Goal: Complete application form: Complete application form

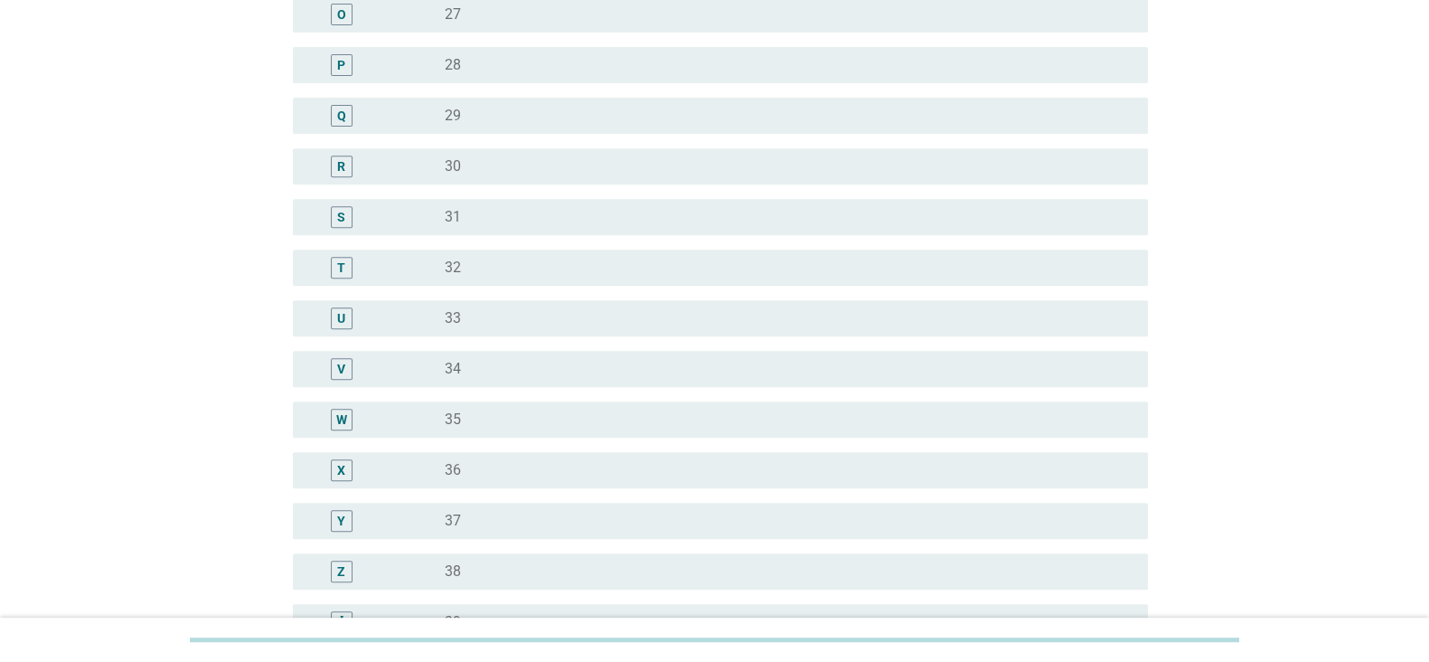
scroll to position [935, 0]
click at [676, 320] on div "radio_button_unchecked 33" at bounding box center [782, 316] width 674 height 18
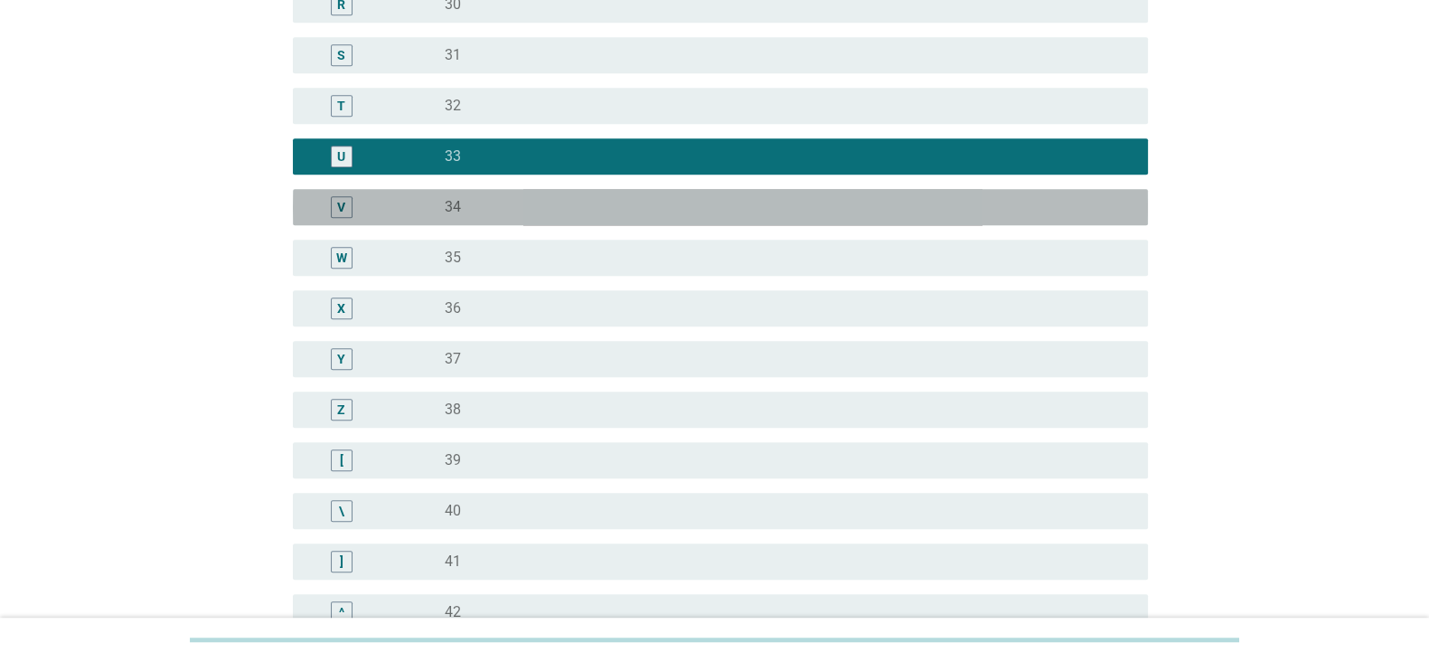
click at [996, 211] on div "radio_button_unchecked 34" at bounding box center [782, 207] width 674 height 18
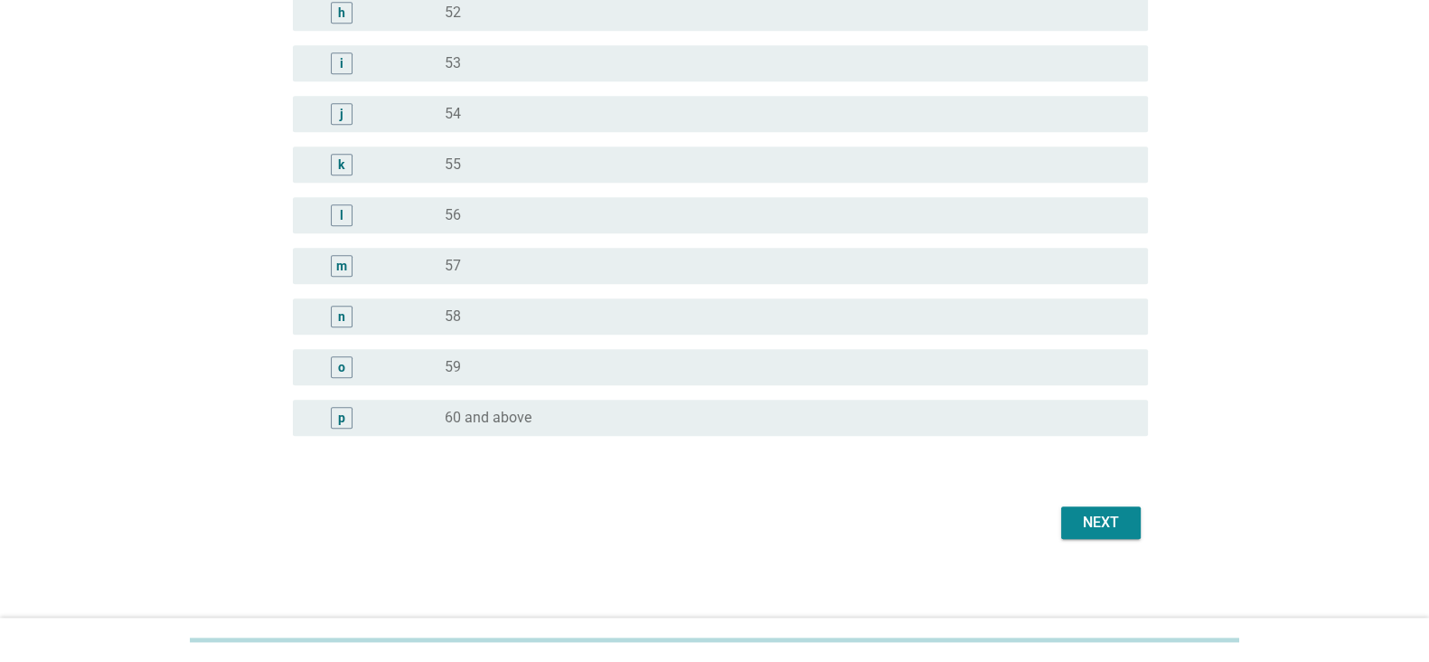
scroll to position [2205, 0]
click at [1107, 511] on div "Next" at bounding box center [1100, 518] width 51 height 22
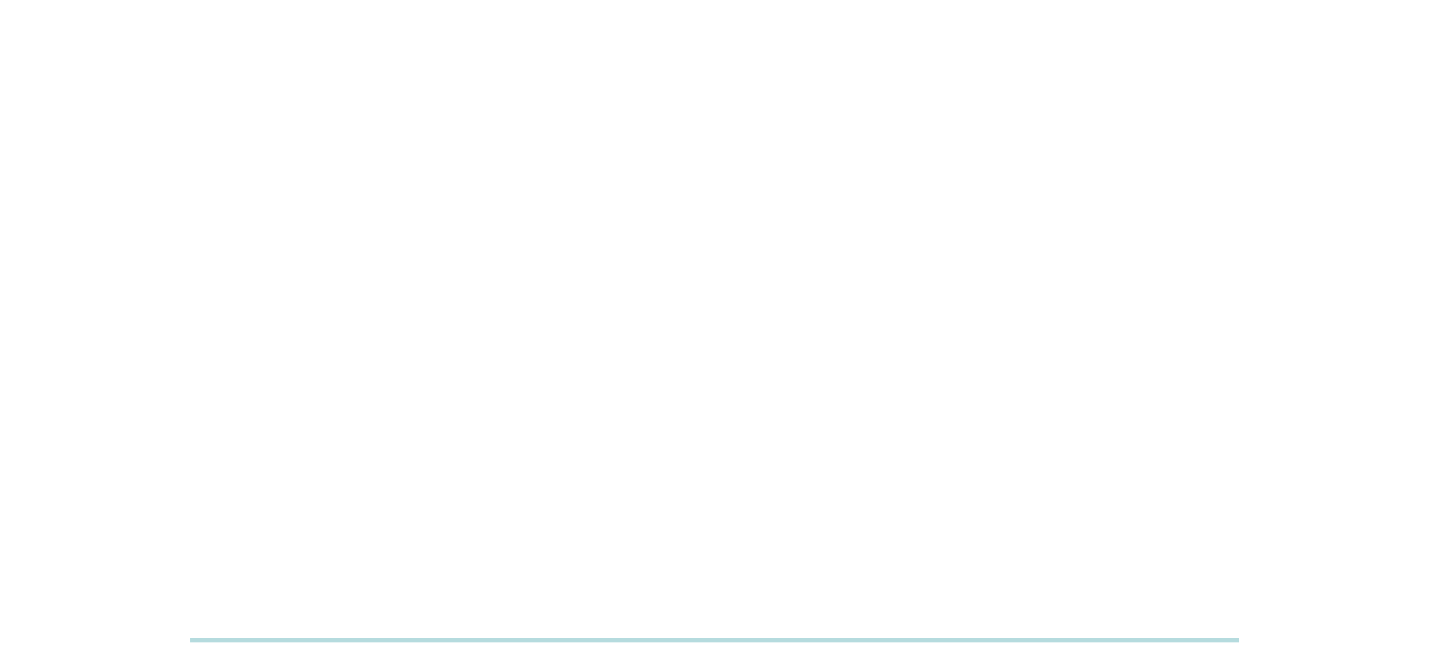
scroll to position [0, 0]
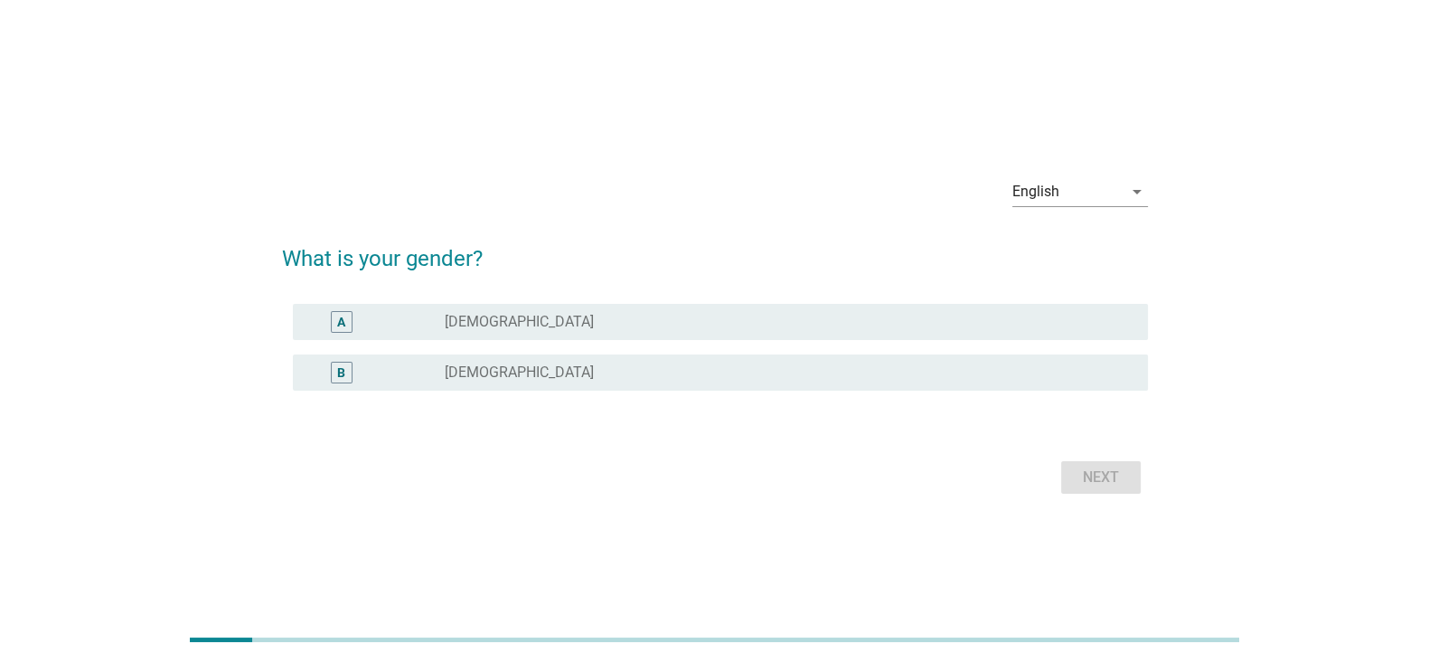
click at [786, 508] on div "English arrow_drop_down What is your gender? A radio_button_unchecked [DEMOGRAP…" at bounding box center [715, 330] width 895 height 365
click at [702, 308] on div "A radio_button_unchecked [DEMOGRAPHIC_DATA]" at bounding box center [720, 322] width 855 height 36
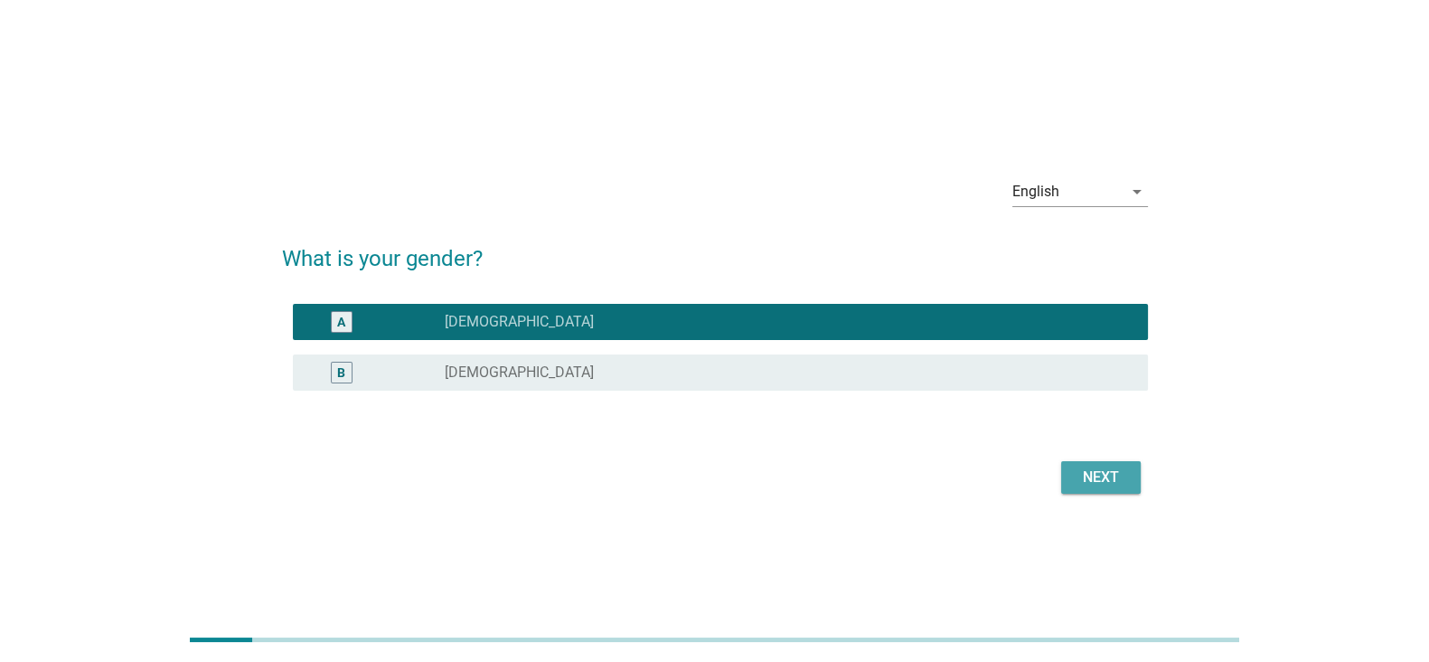
click at [1080, 488] on button "Next" at bounding box center [1101, 477] width 80 height 33
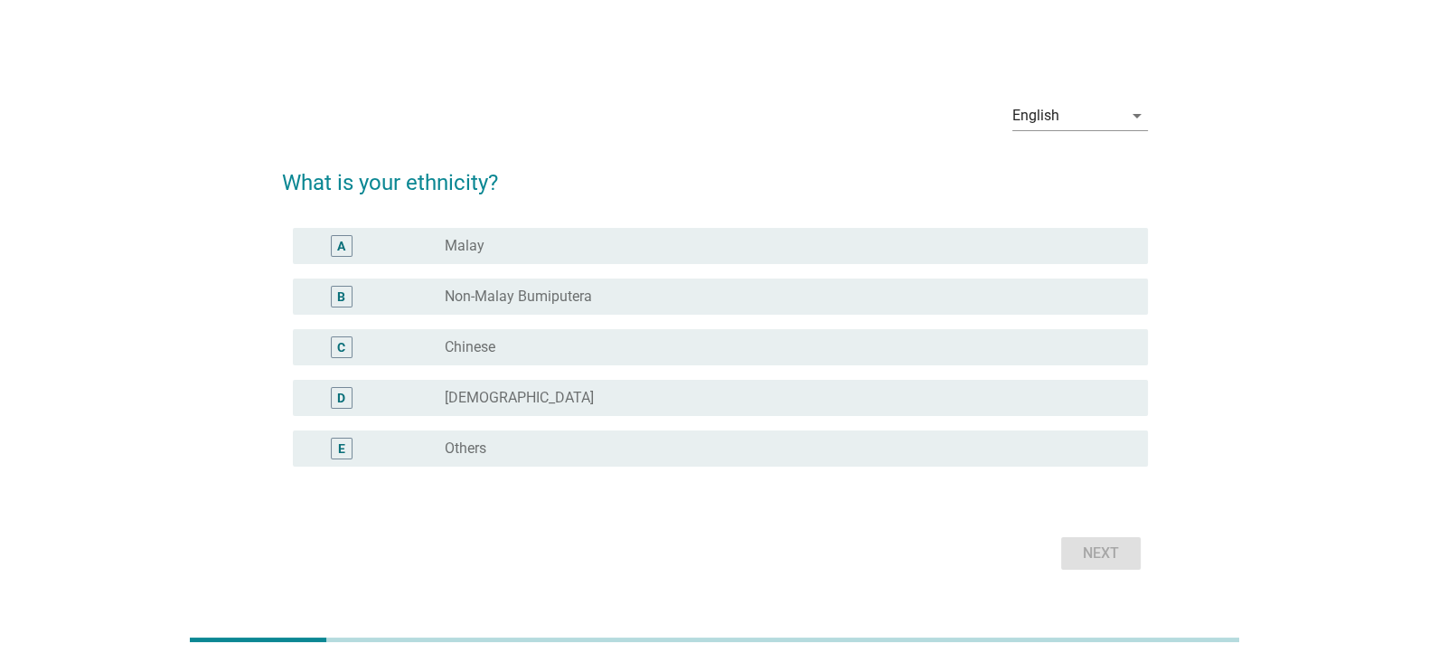
click at [845, 349] on div "radio_button_unchecked Chinese" at bounding box center [782, 347] width 674 height 18
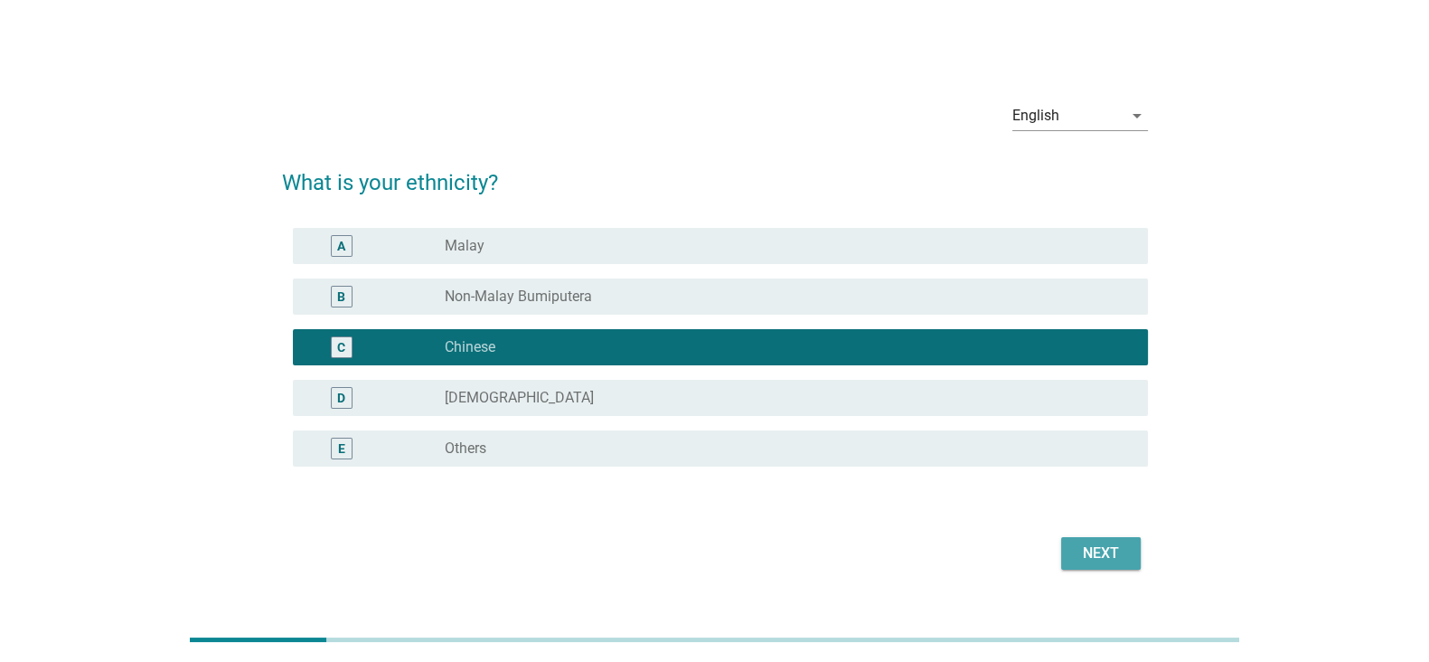
click at [1103, 551] on div "Next" at bounding box center [1100, 553] width 51 height 22
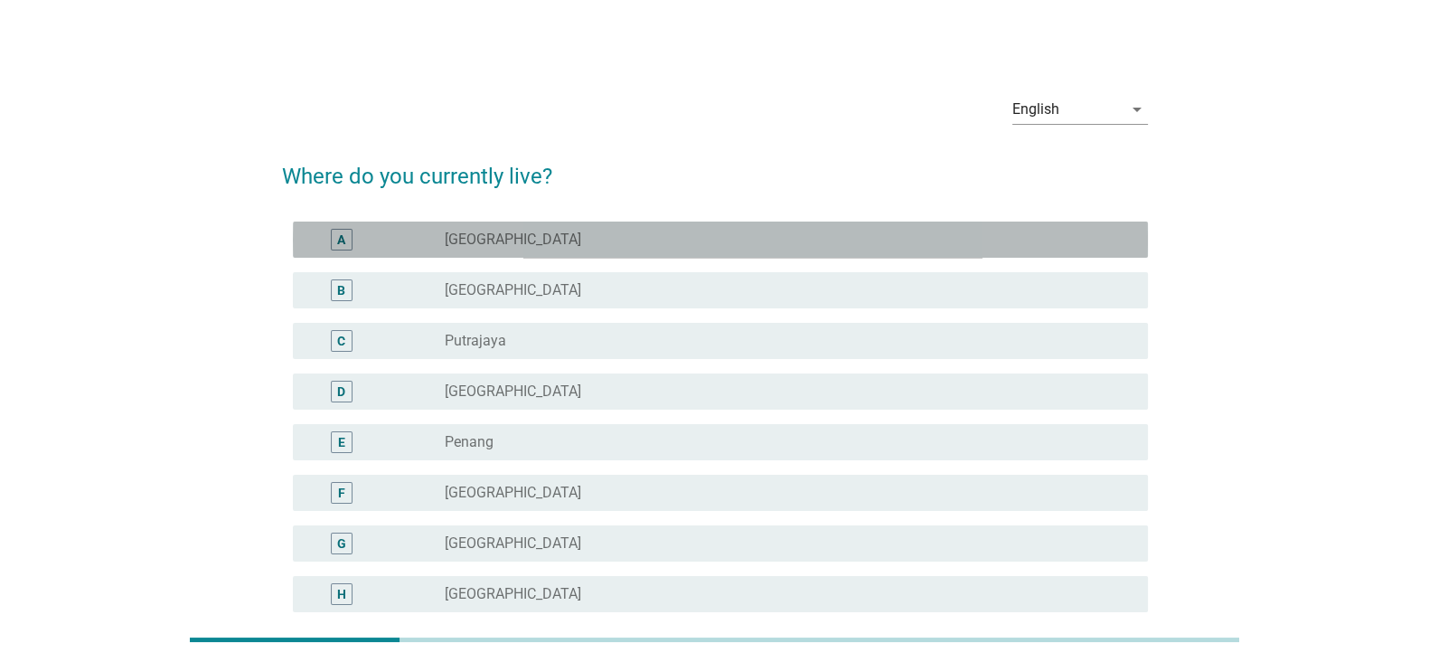
click at [826, 237] on div "radio_button_unchecked [GEOGRAPHIC_DATA]" at bounding box center [782, 239] width 674 height 18
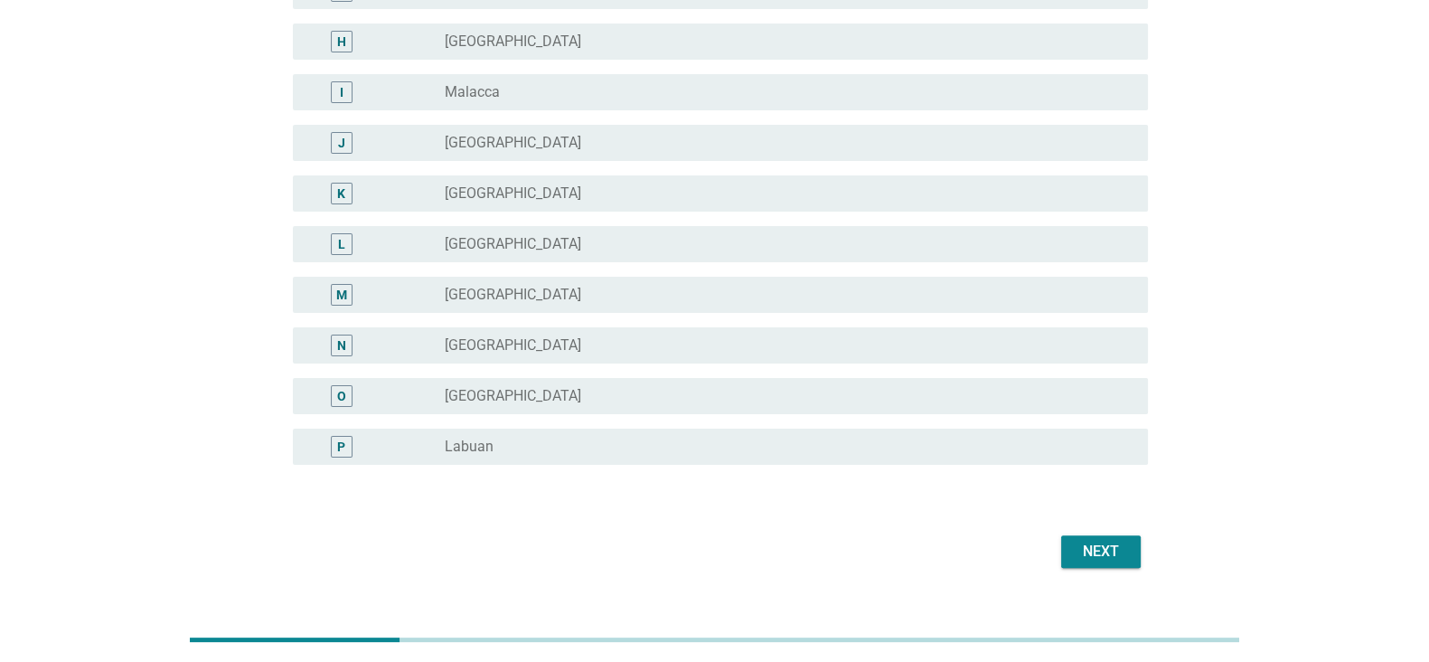
scroll to position [587, 0]
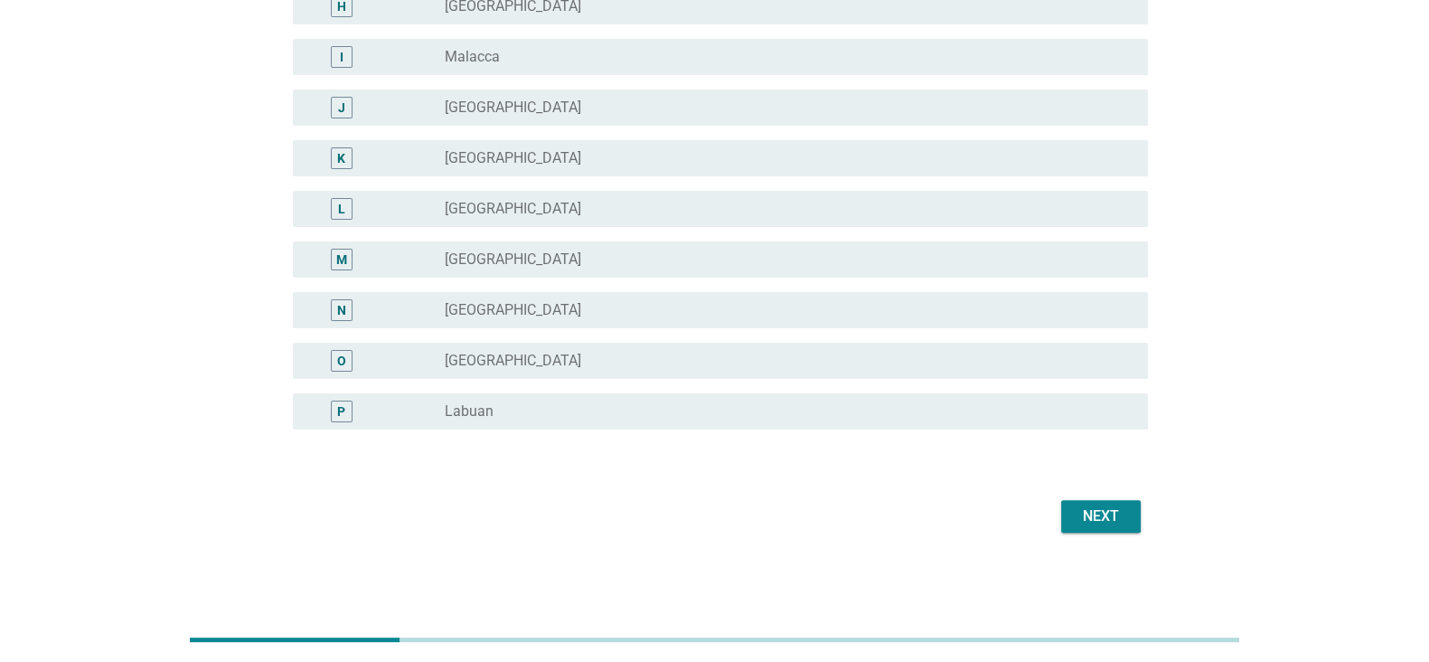
click at [1104, 527] on button "Next" at bounding box center [1101, 516] width 80 height 33
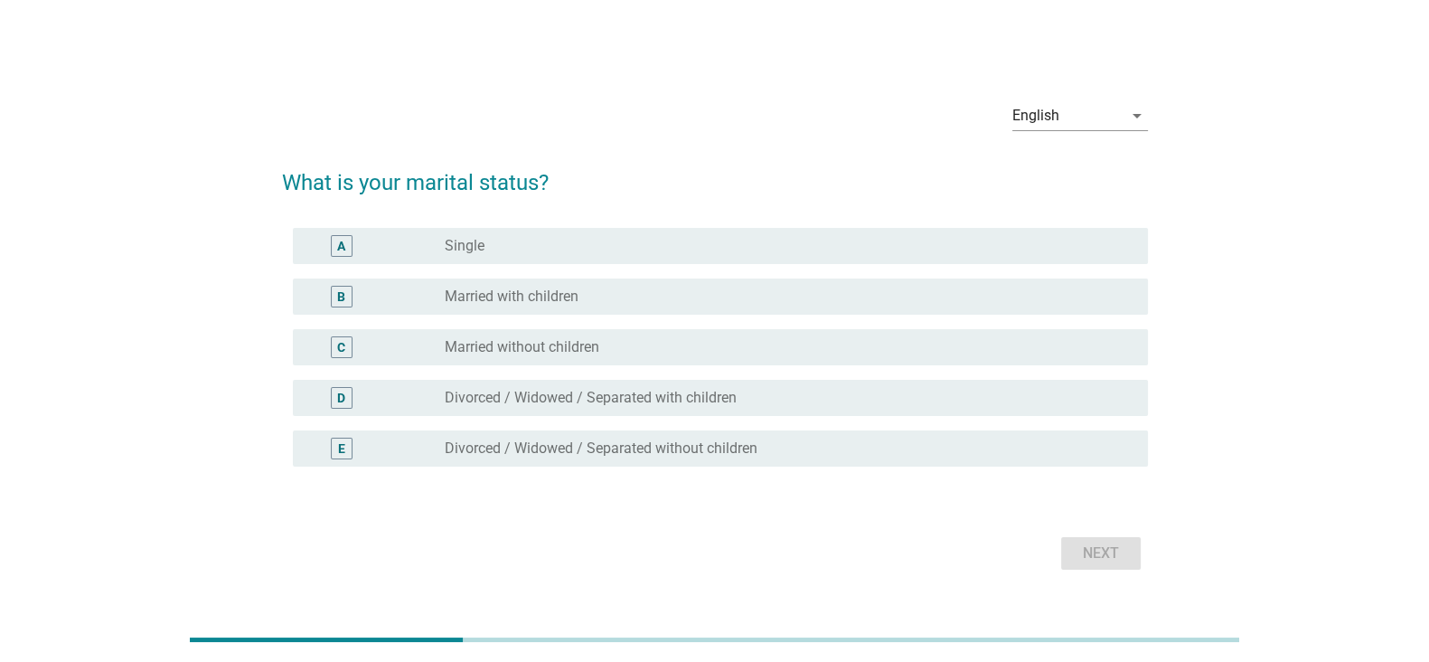
click at [832, 283] on div "B radio_button_unchecked Married with children" at bounding box center [720, 296] width 855 height 36
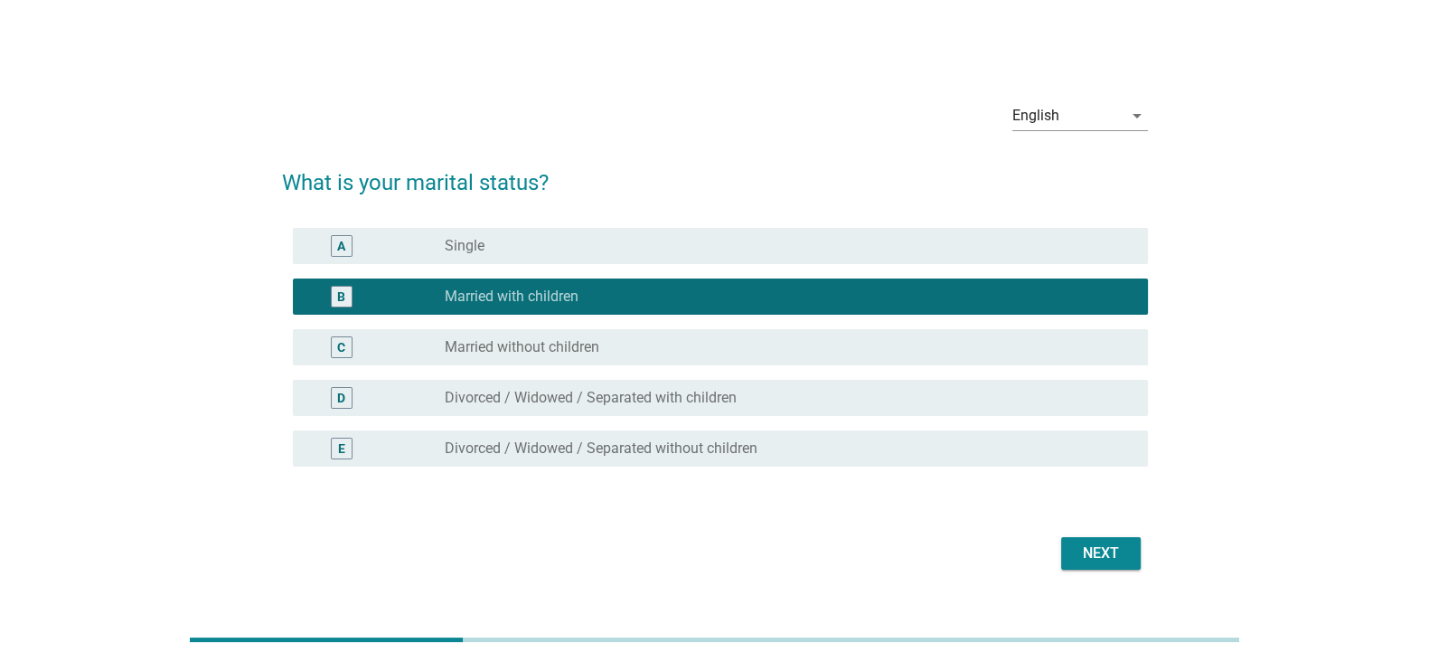
click at [1071, 543] on button "Next" at bounding box center [1101, 553] width 80 height 33
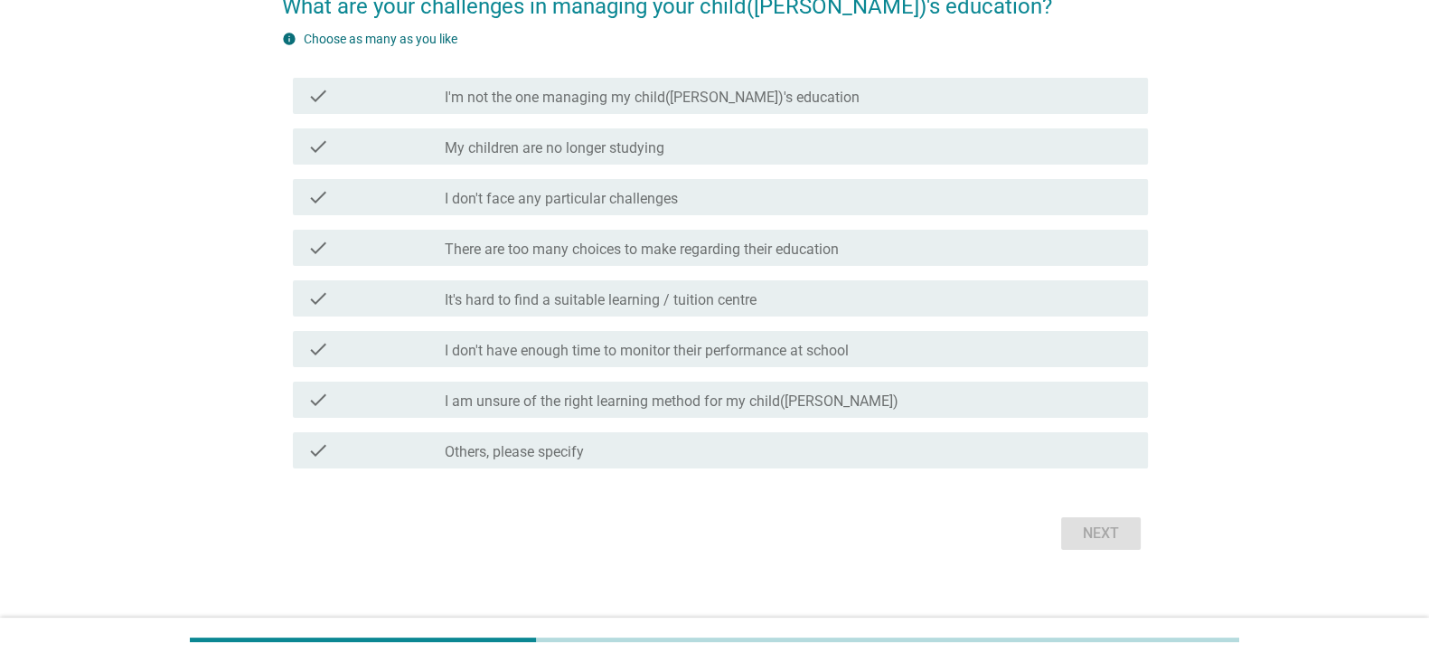
scroll to position [174, 0]
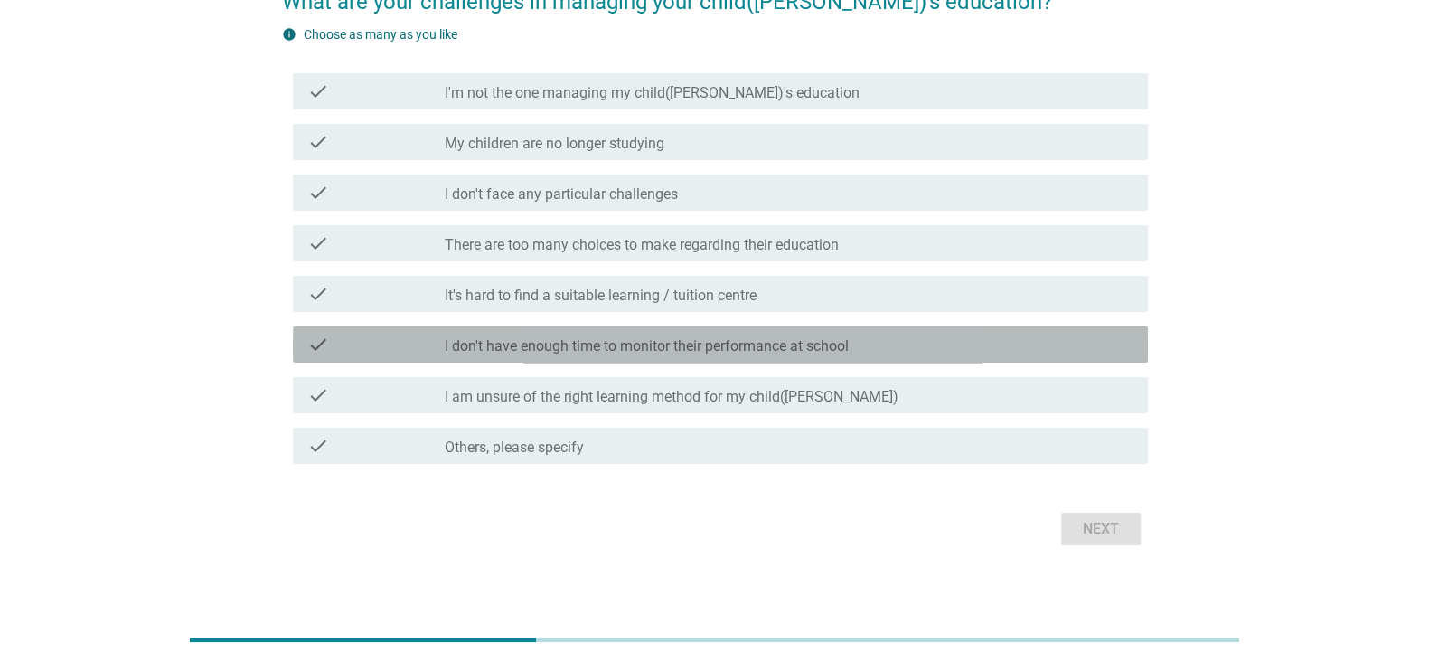
click at [952, 351] on div "check_box_outline_blank I don't have enough time to monitor their performance a…" at bounding box center [789, 344] width 689 height 22
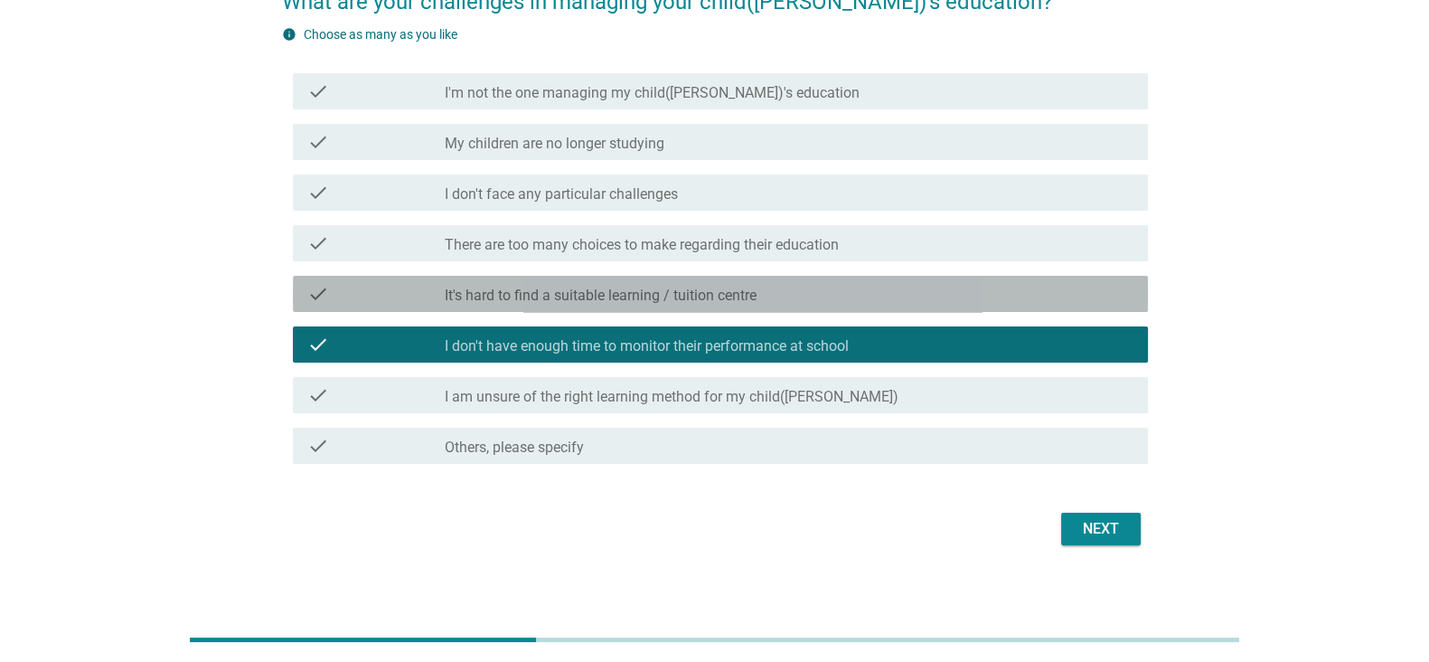
click at [976, 298] on div "check_box_outline_blank It's hard to find a suitable learning / tuition centre" at bounding box center [789, 294] width 689 height 22
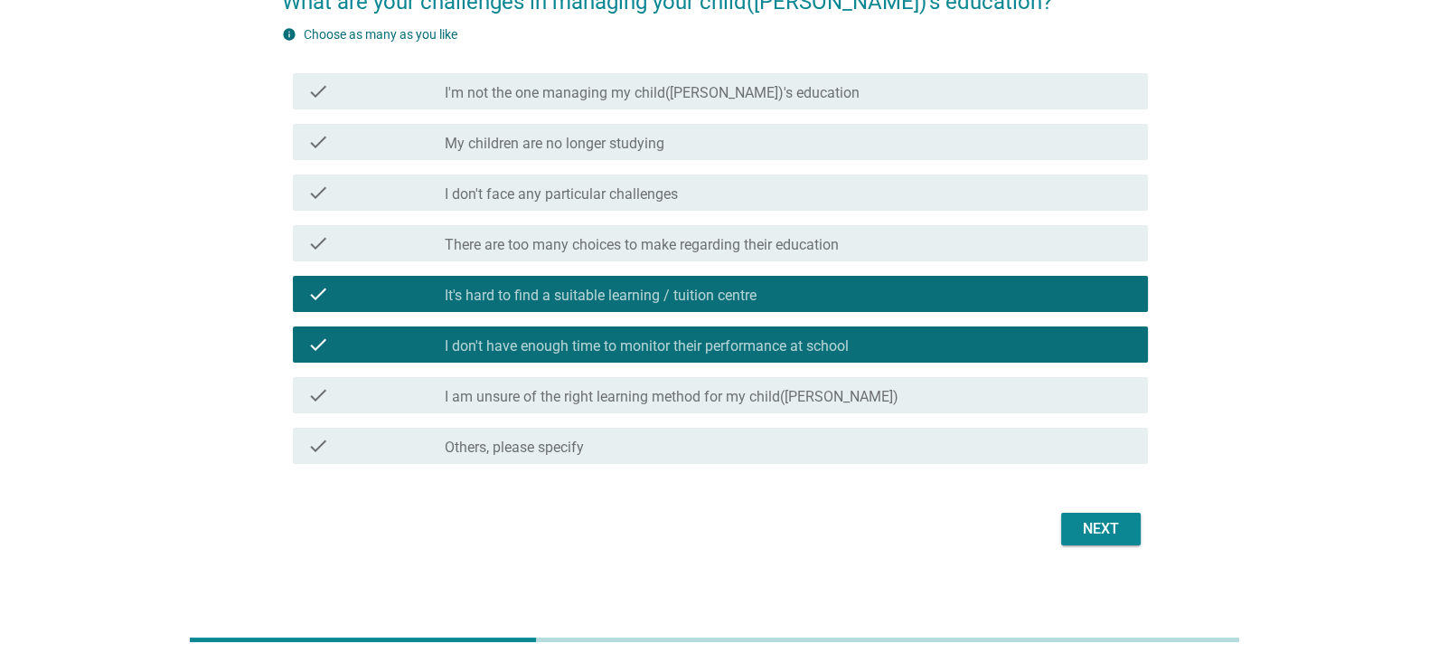
click at [1113, 540] on button "Next" at bounding box center [1101, 528] width 80 height 33
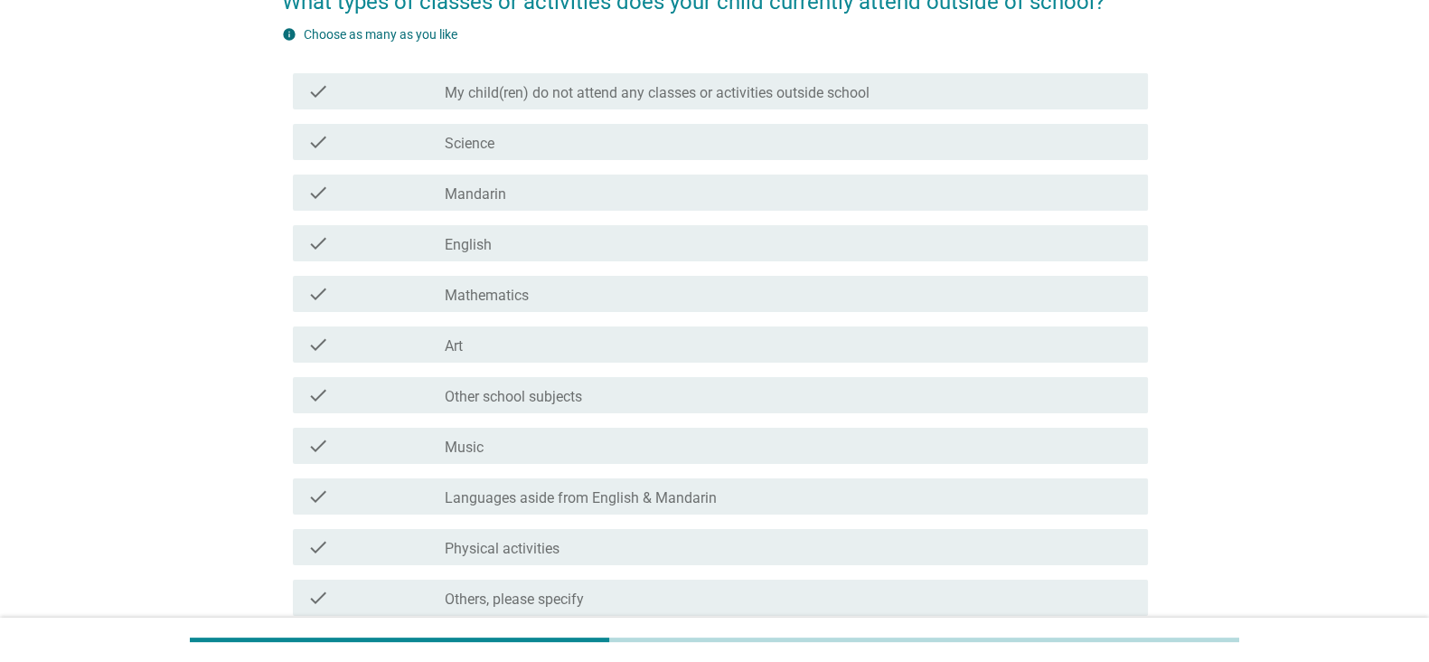
scroll to position [0, 0]
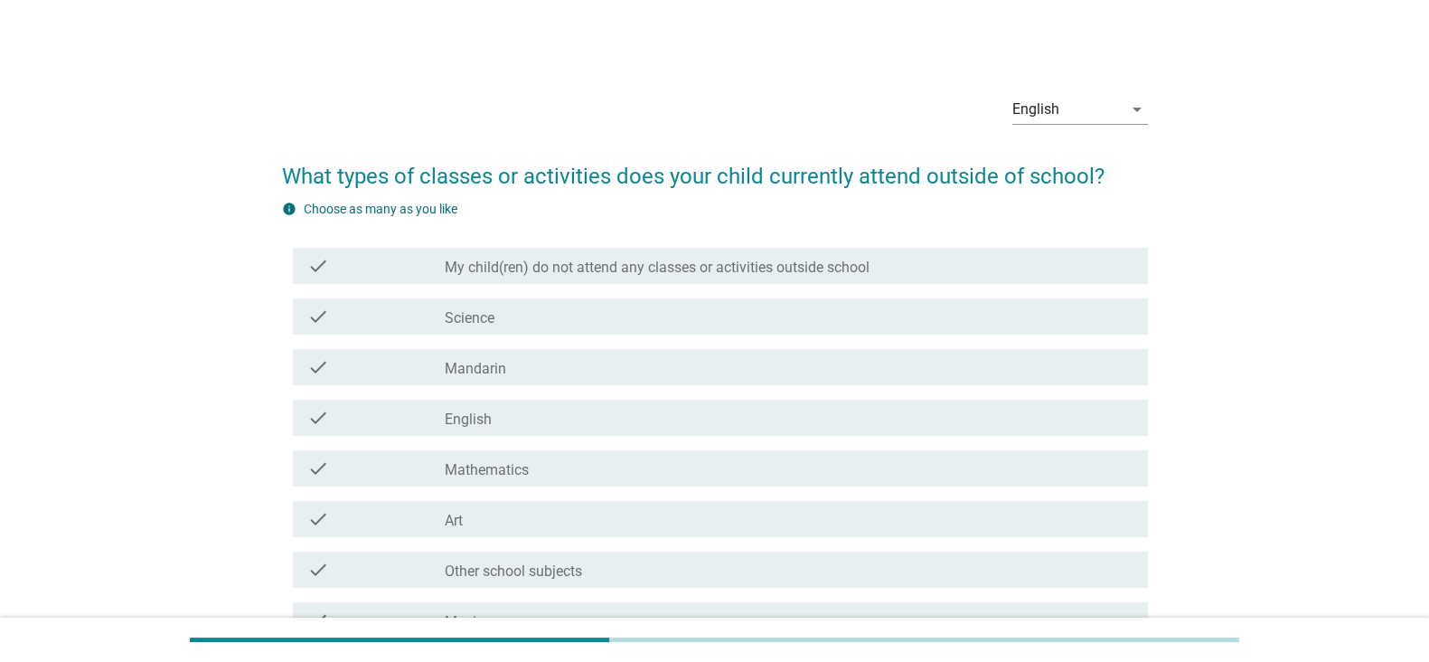
click at [949, 319] on div "check_box_outline_blank Science" at bounding box center [789, 316] width 689 height 22
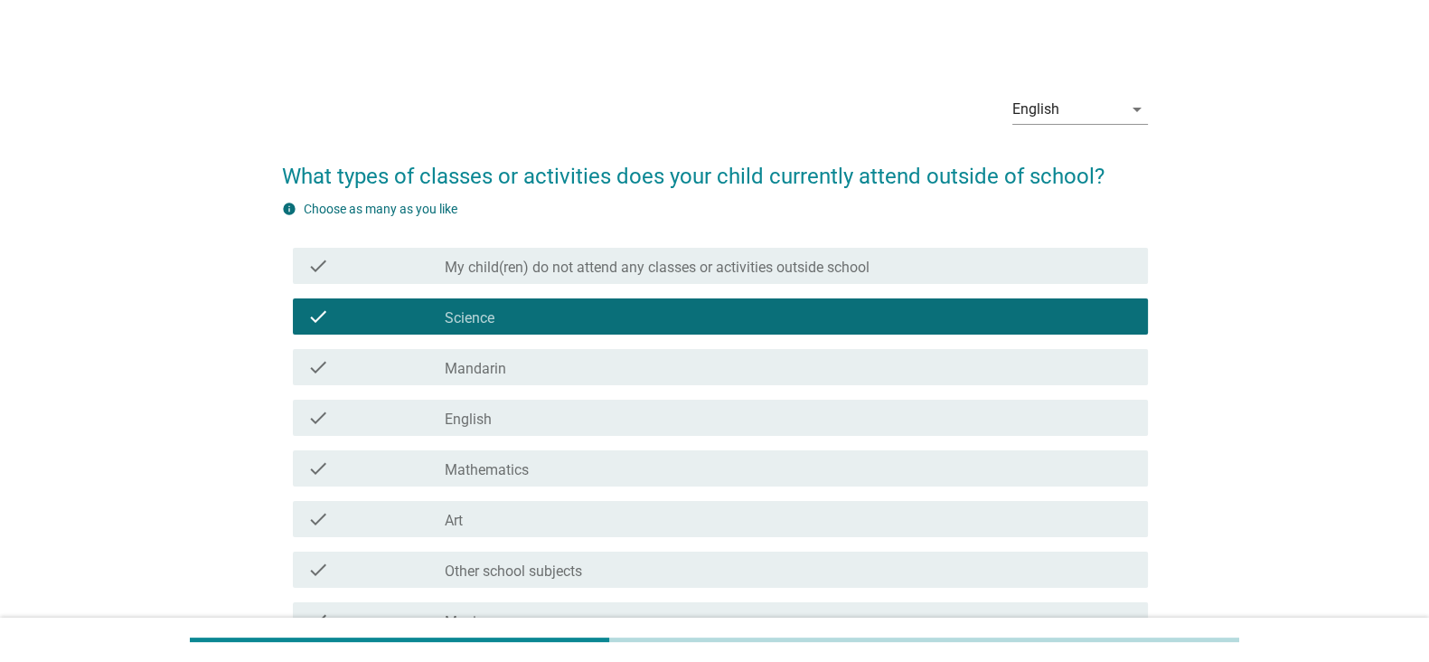
click at [899, 423] on div "check_box_outline_blank English" at bounding box center [789, 418] width 689 height 22
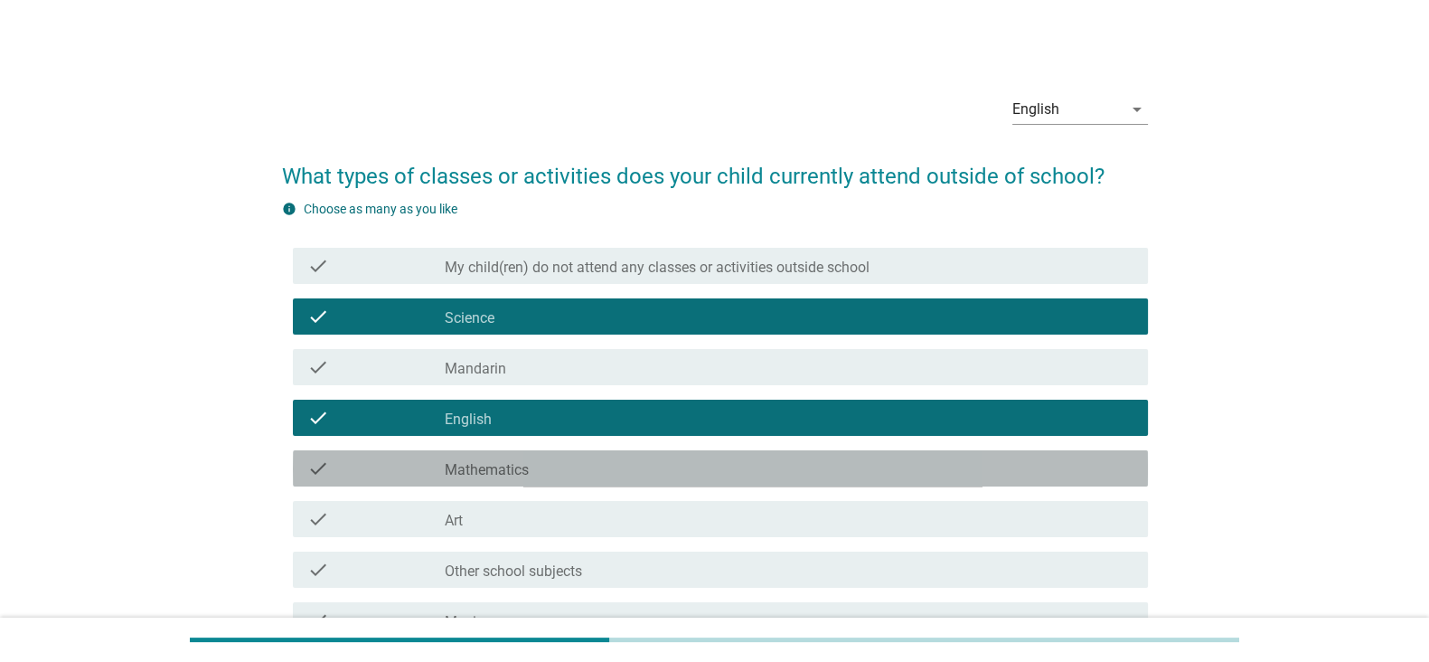
click at [887, 472] on div "check_box_outline_blank Mathematics" at bounding box center [789, 468] width 689 height 22
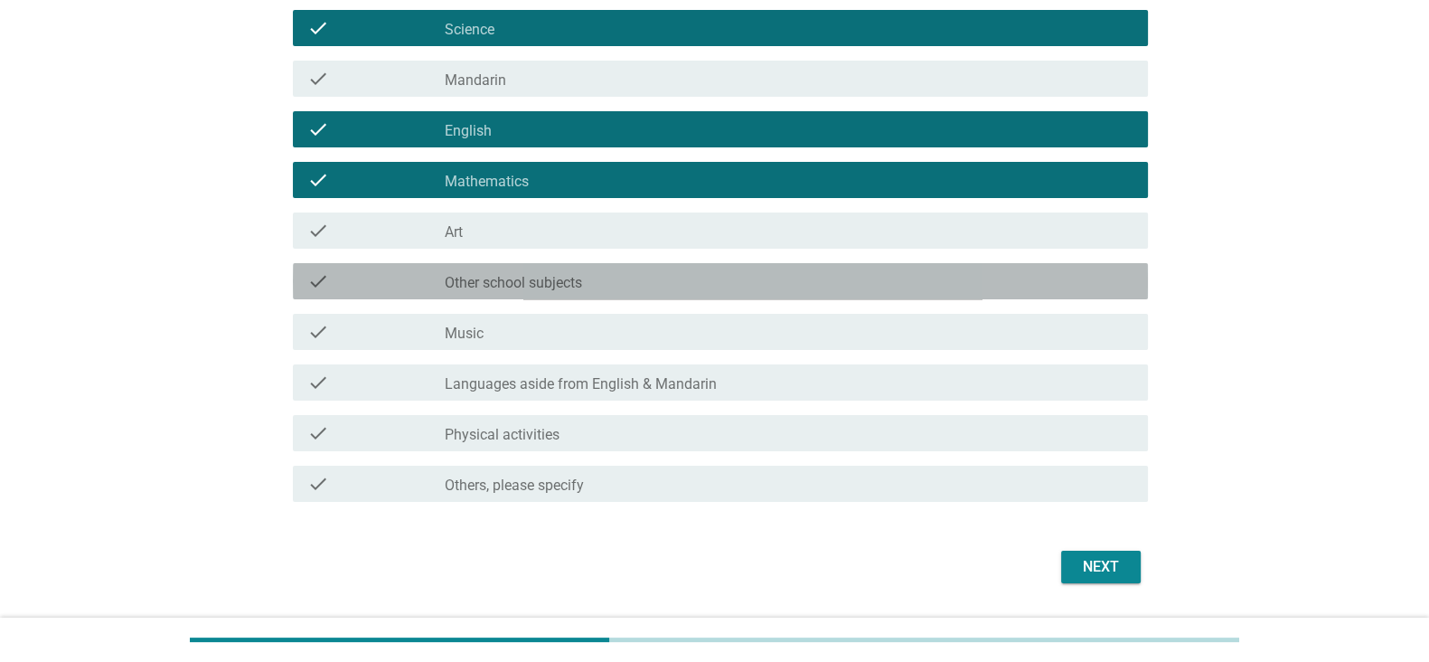
scroll to position [306, 0]
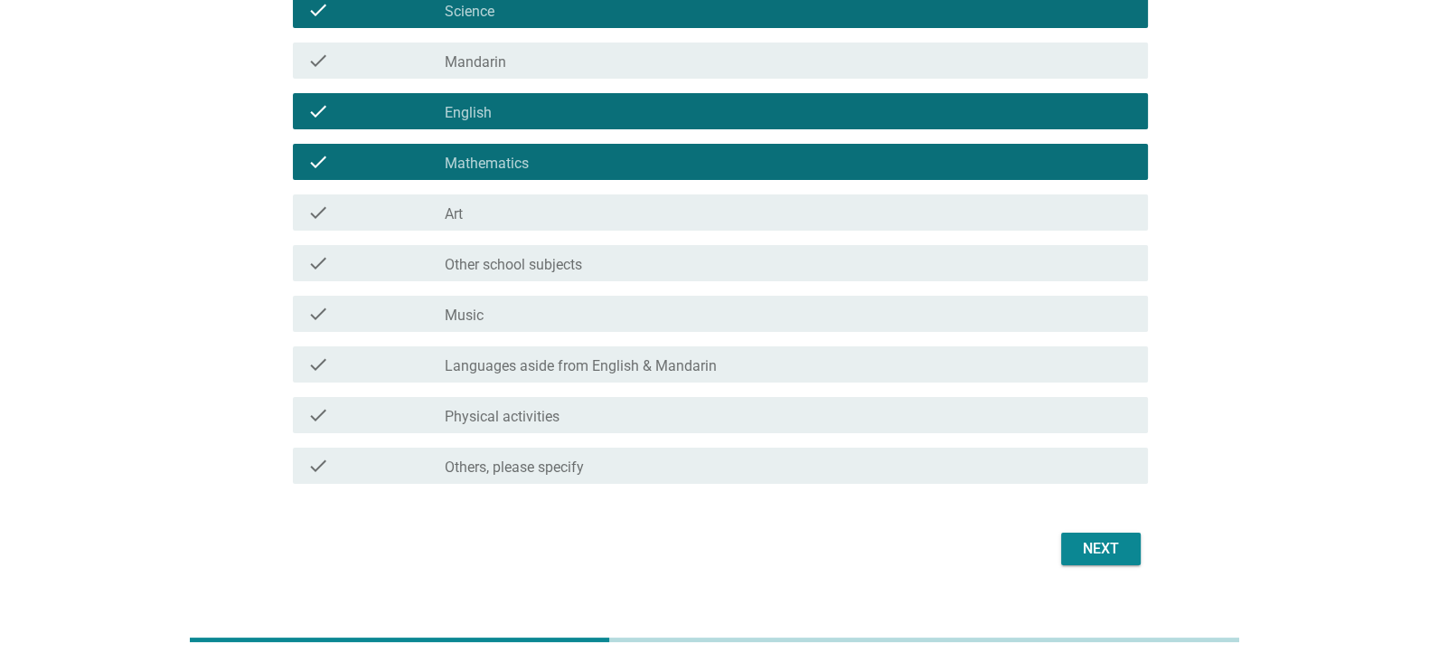
click at [1040, 370] on div "check_box_outline_blank Languages aside from English & Mandarin" at bounding box center [789, 364] width 689 height 22
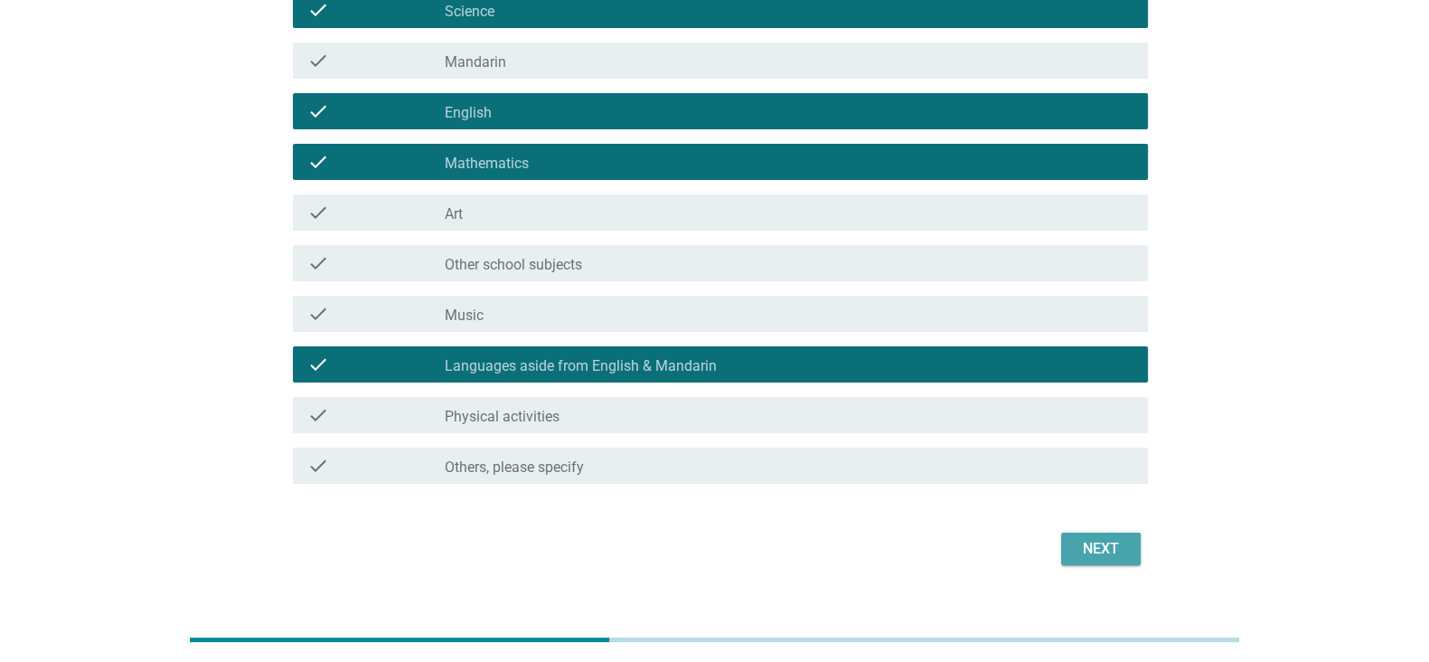
click at [1094, 551] on div "Next" at bounding box center [1100, 549] width 51 height 22
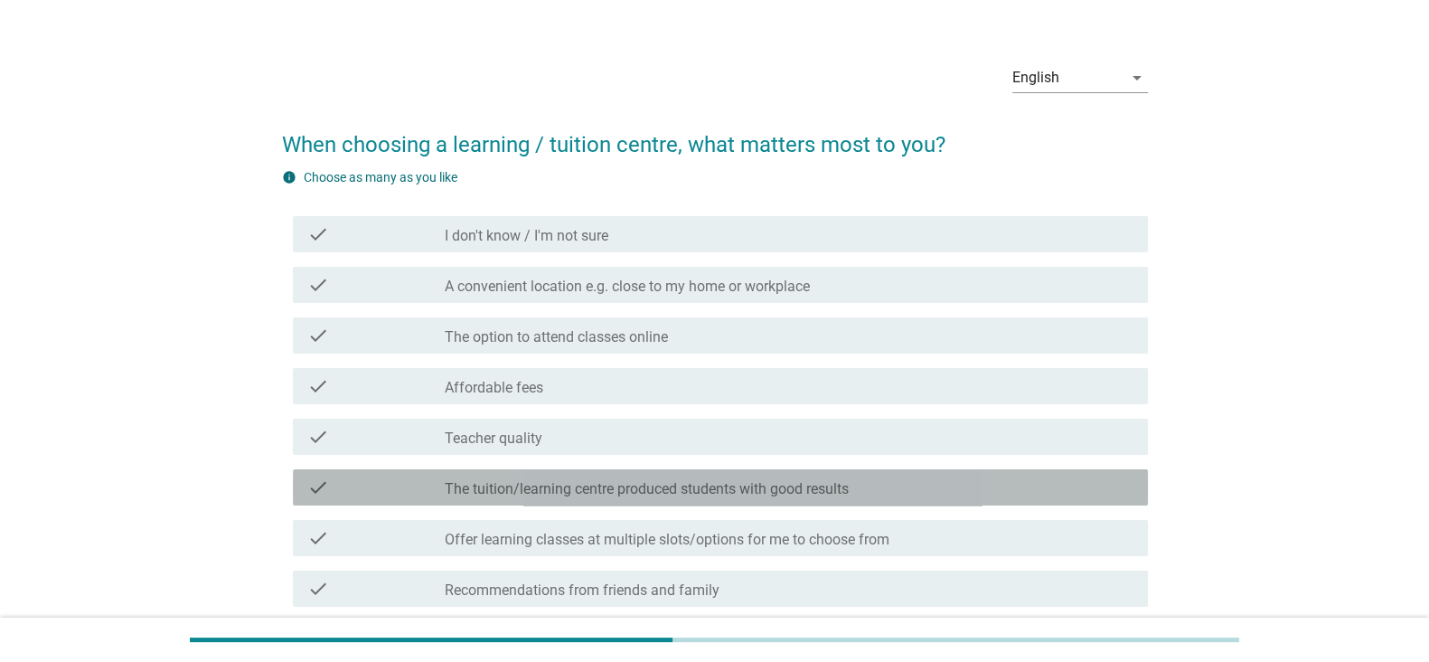
scroll to position [103, 0]
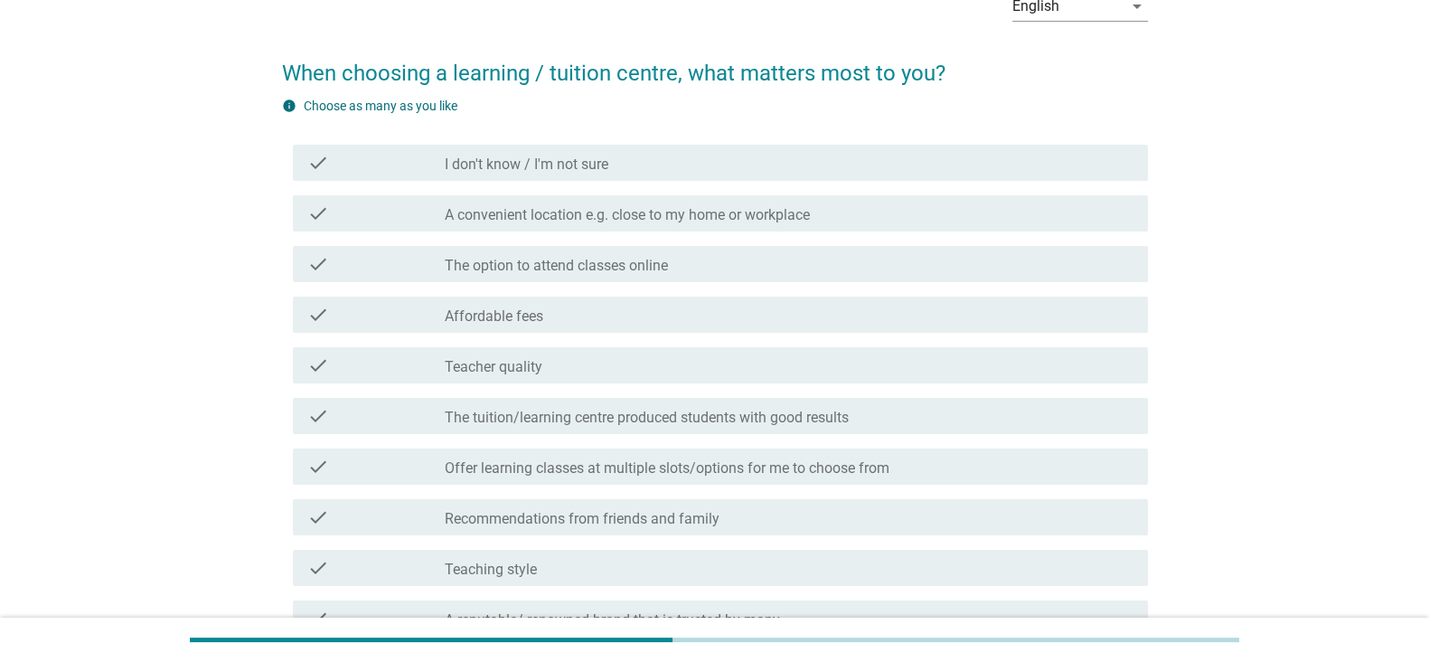
click at [938, 319] on div "check_box_outline_blank Affordable fees" at bounding box center [789, 315] width 689 height 22
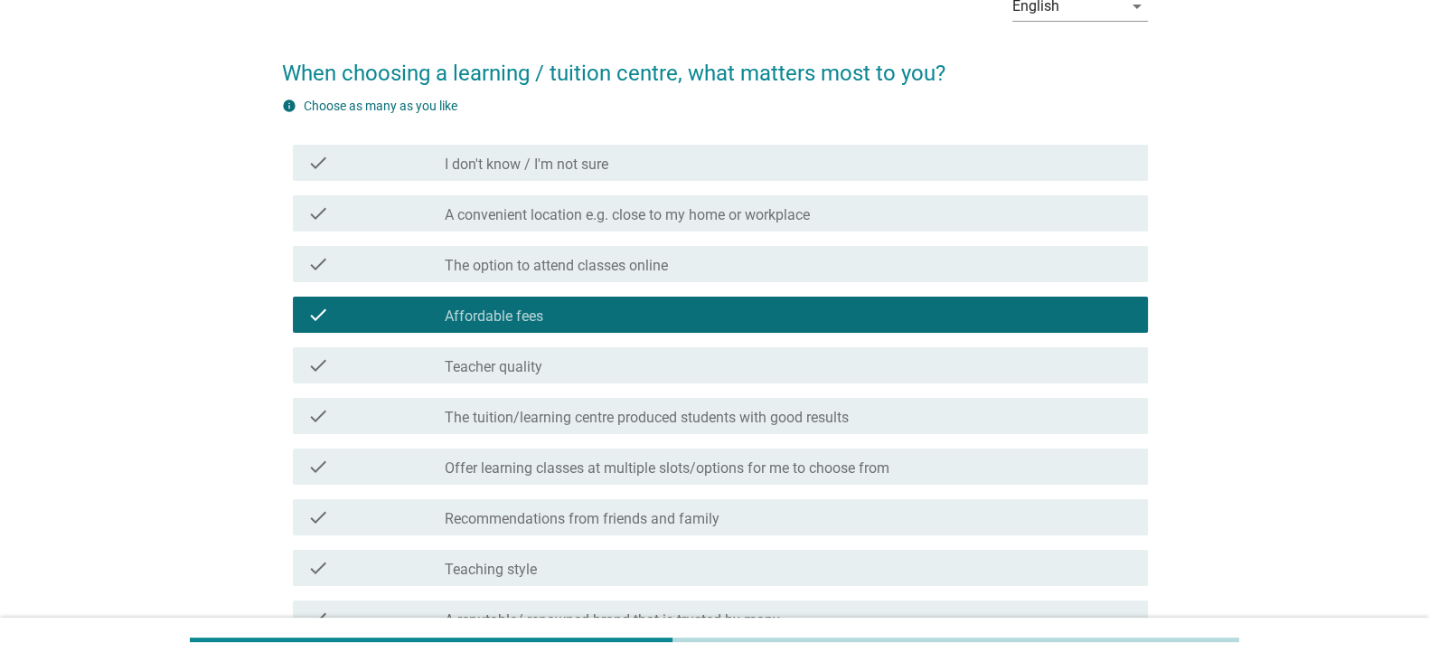
click at [912, 375] on div "check check_box_outline_blank Teacher quality" at bounding box center [720, 365] width 855 height 36
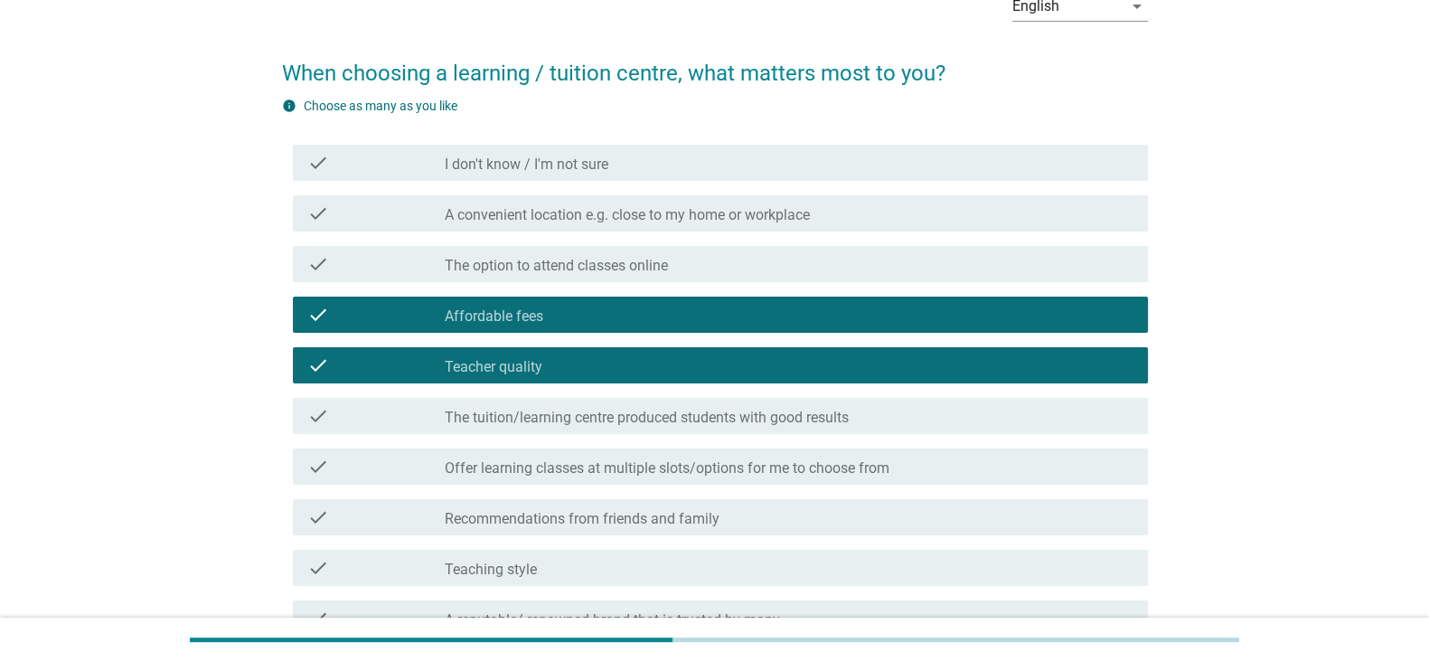
click at [938, 263] on div "check_box_outline_blank The option to attend classes online" at bounding box center [789, 264] width 689 height 22
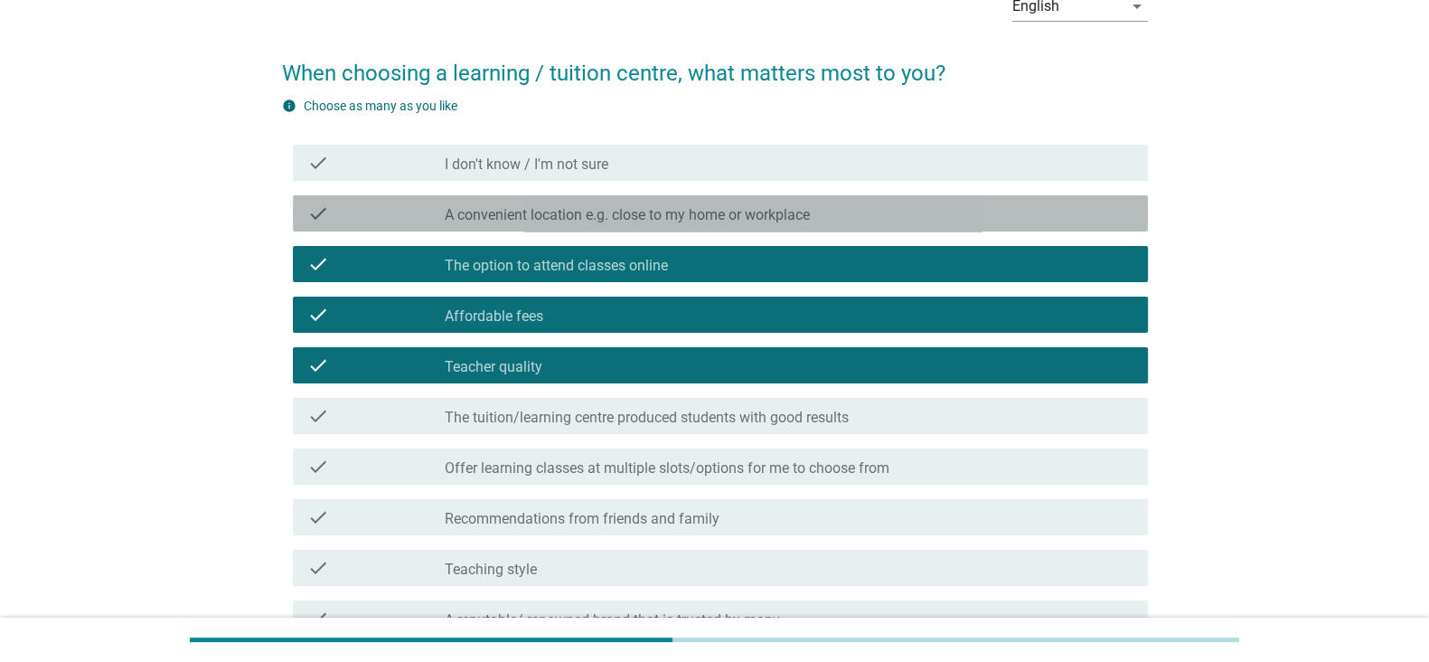
click at [1010, 221] on div "check_box_outline_blank A convenient location e.g. close to my home or workplace" at bounding box center [789, 213] width 689 height 22
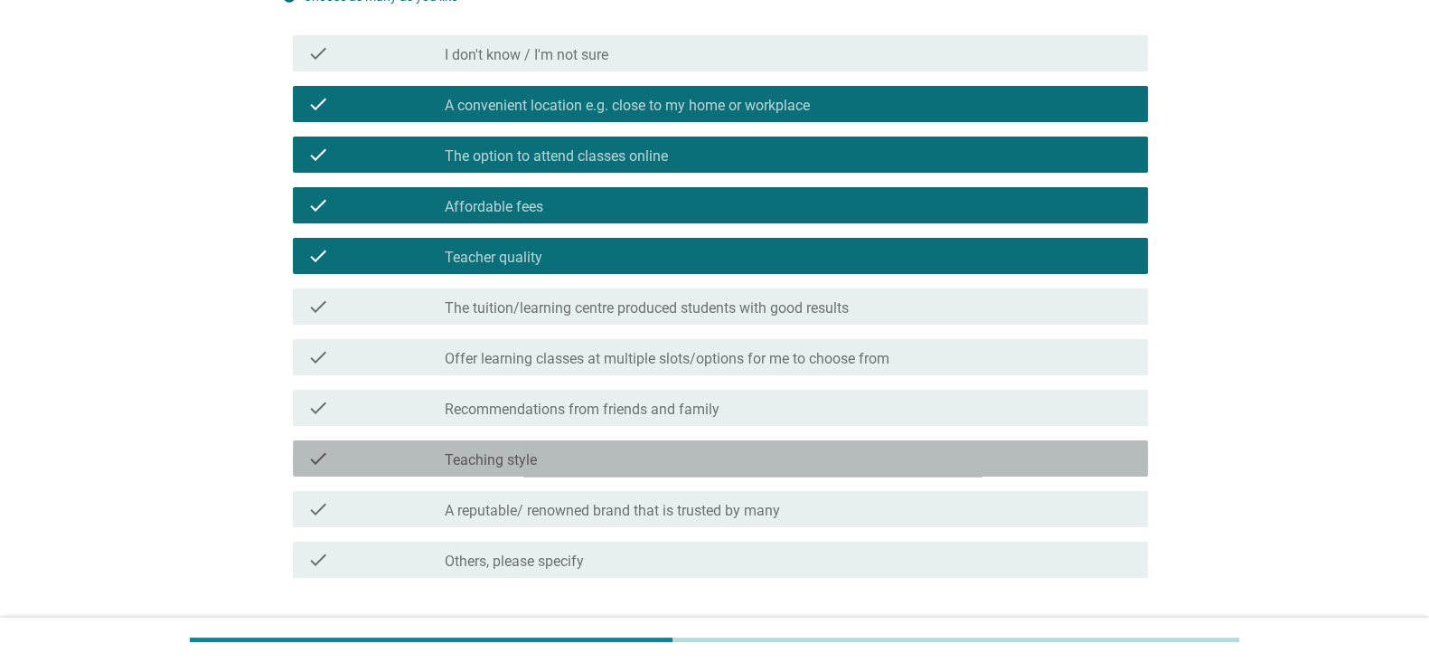
scroll to position [339, 0]
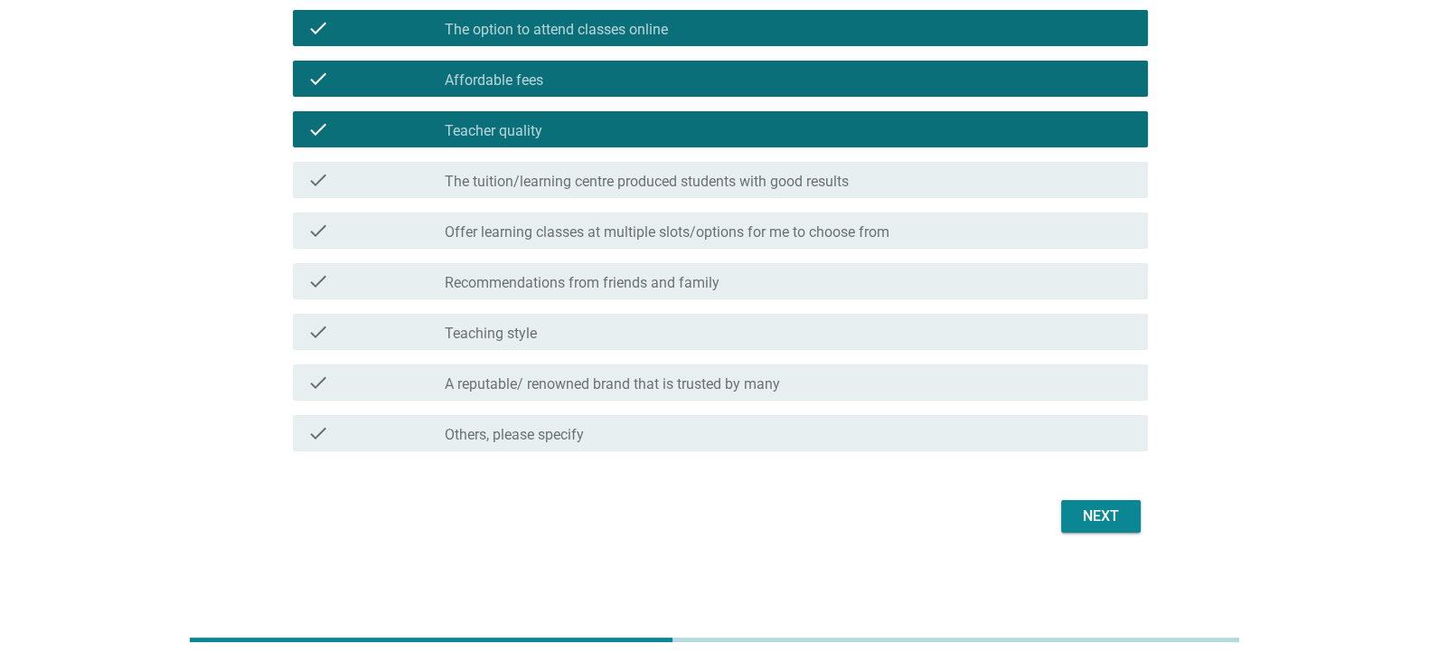
click at [1039, 296] on div "check check_box_outline_blank Recommendations from friends and family" at bounding box center [720, 281] width 855 height 36
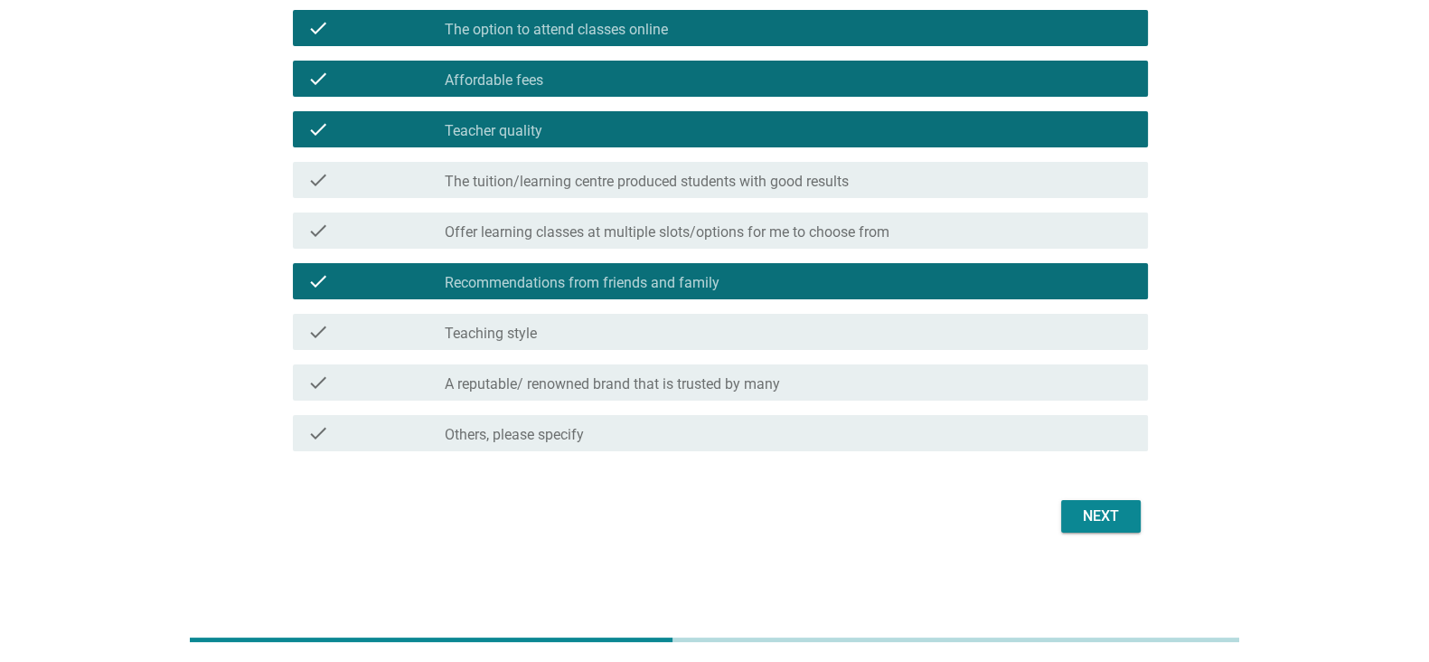
click at [1106, 507] on div "Next" at bounding box center [1100, 516] width 51 height 22
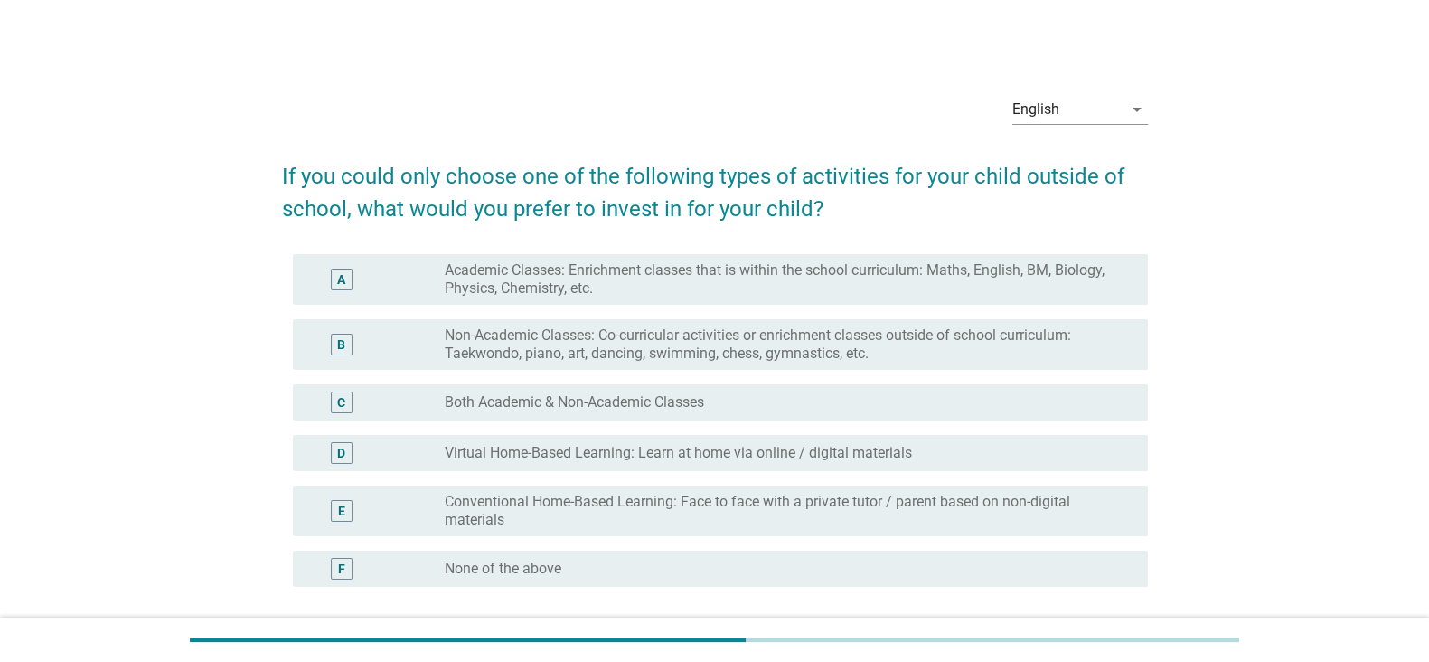
click at [1009, 399] on div "radio_button_unchecked Both Academic & Non-Academic Classes" at bounding box center [782, 402] width 674 height 18
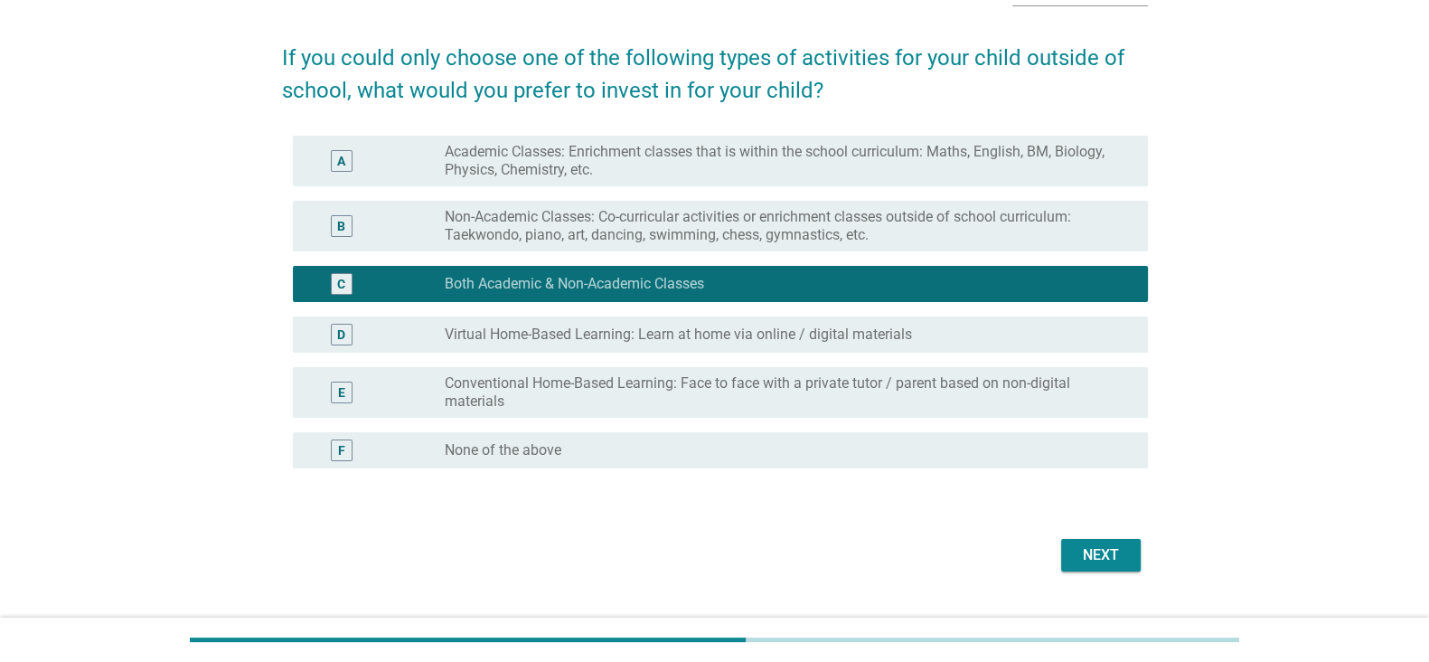
scroll to position [150, 0]
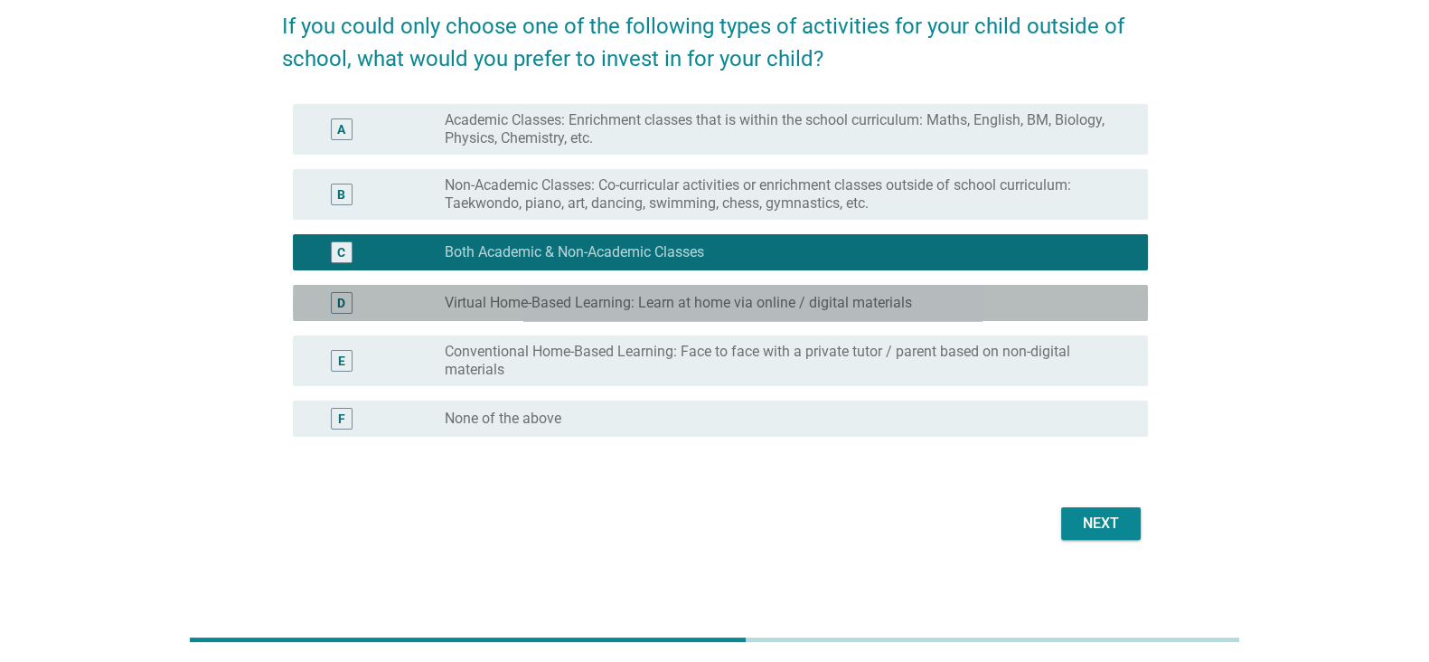
click at [1046, 294] on div "radio_button_unchecked Virtual Home-Based Learning: Learn at home via online / …" at bounding box center [782, 303] width 674 height 18
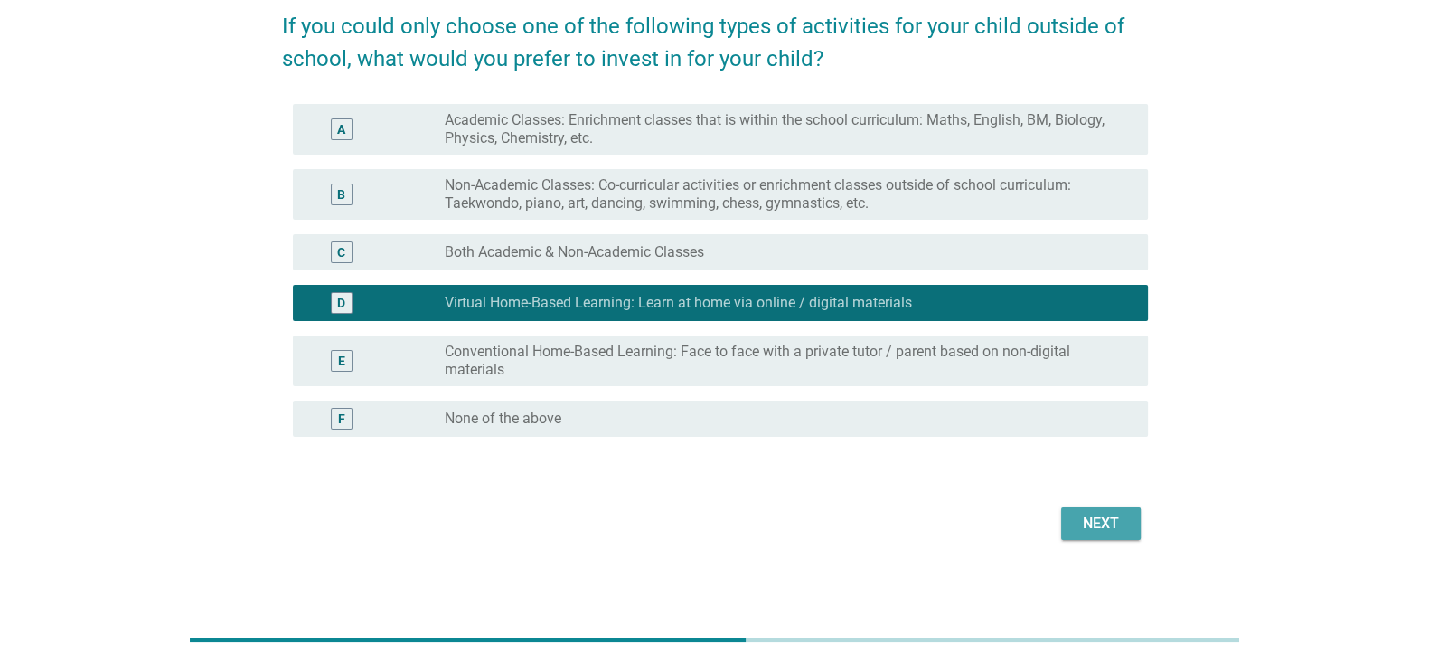
click at [1114, 530] on div "Next" at bounding box center [1100, 523] width 51 height 22
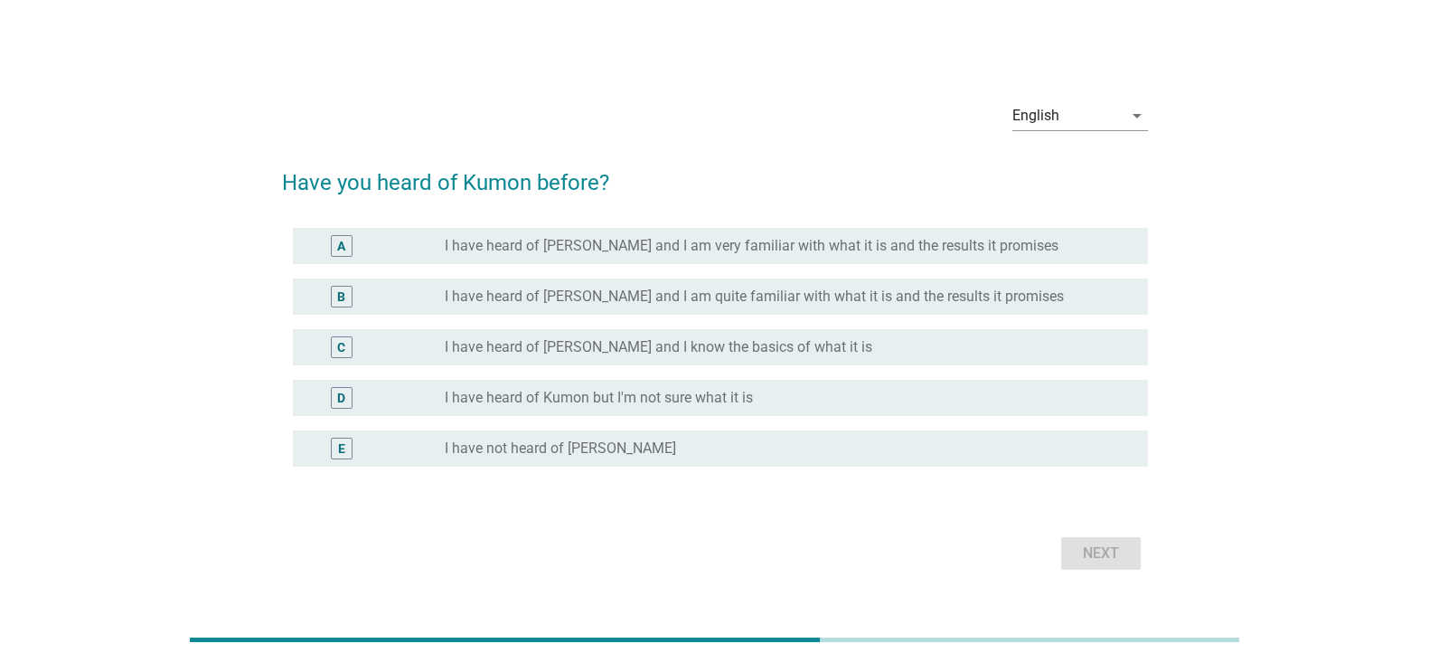
click at [963, 294] on label "I have heard of [PERSON_NAME] and I am quite familiar with what it is and the r…" at bounding box center [754, 296] width 619 height 18
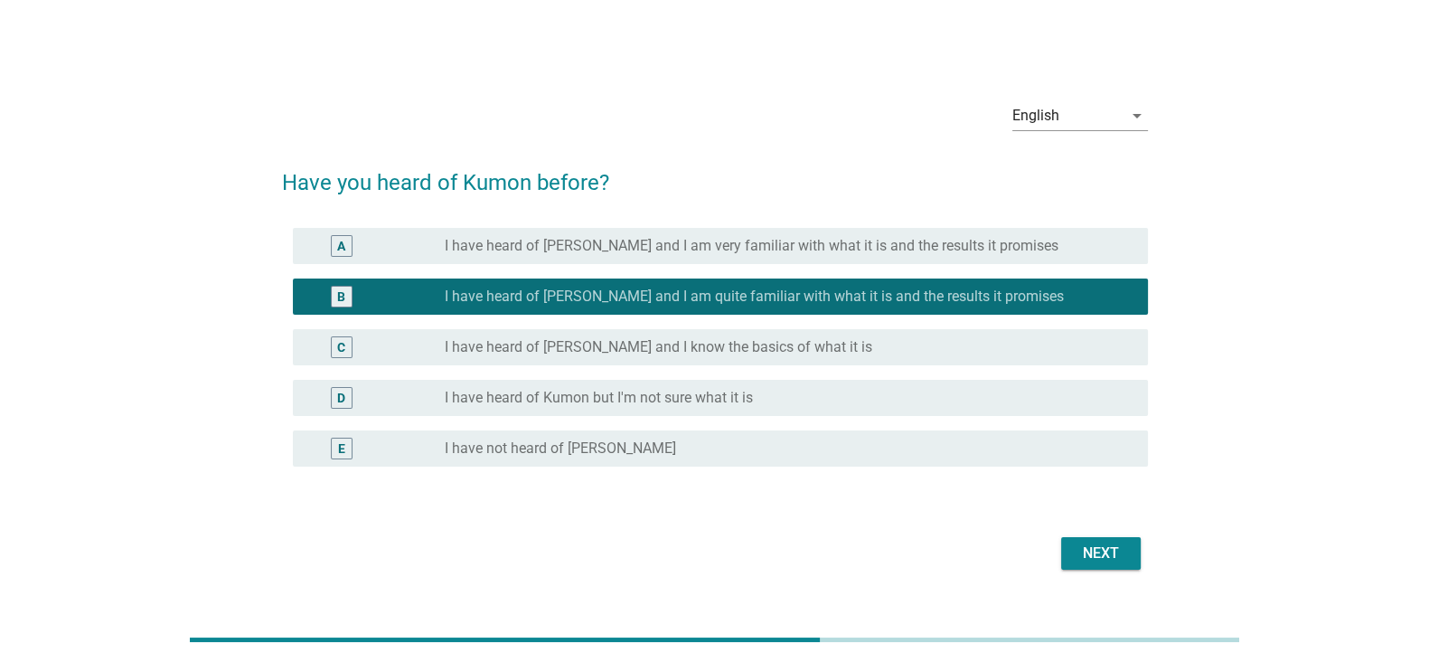
click at [1124, 545] on div "Next" at bounding box center [1100, 553] width 51 height 22
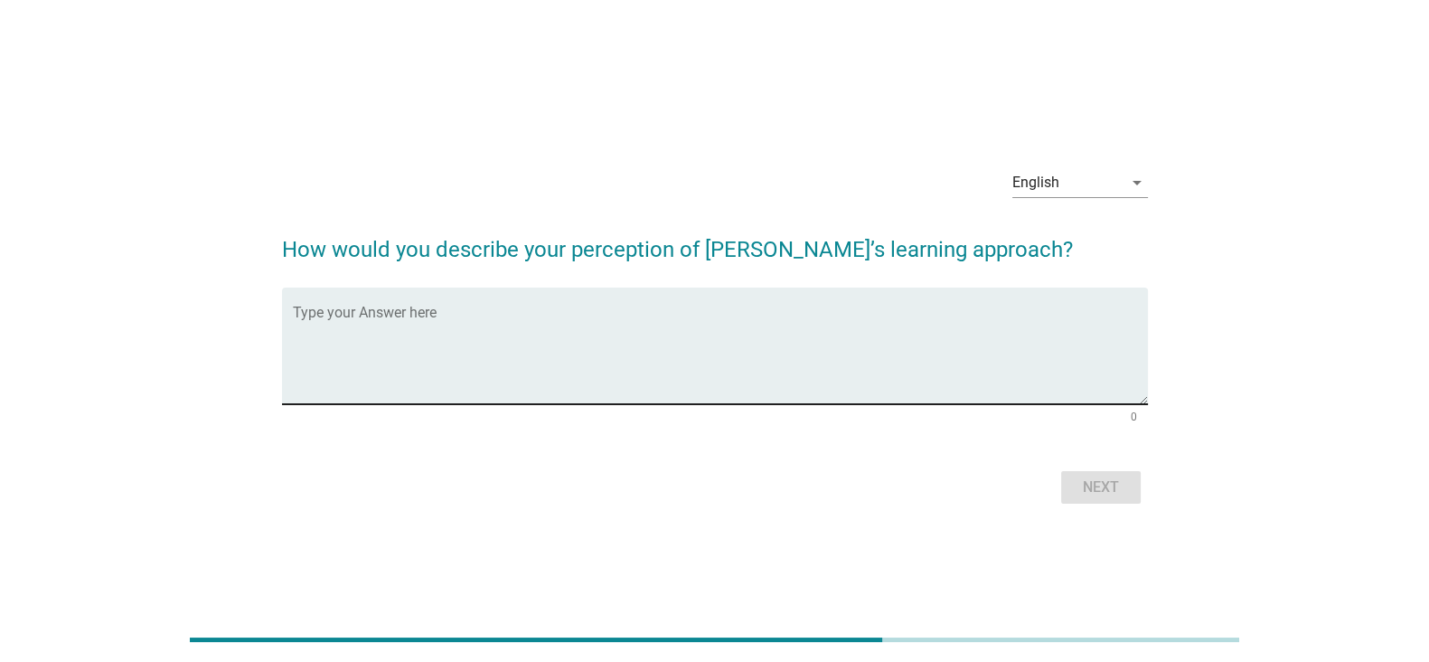
click at [1023, 359] on textarea "Type your Answer here" at bounding box center [720, 356] width 855 height 95
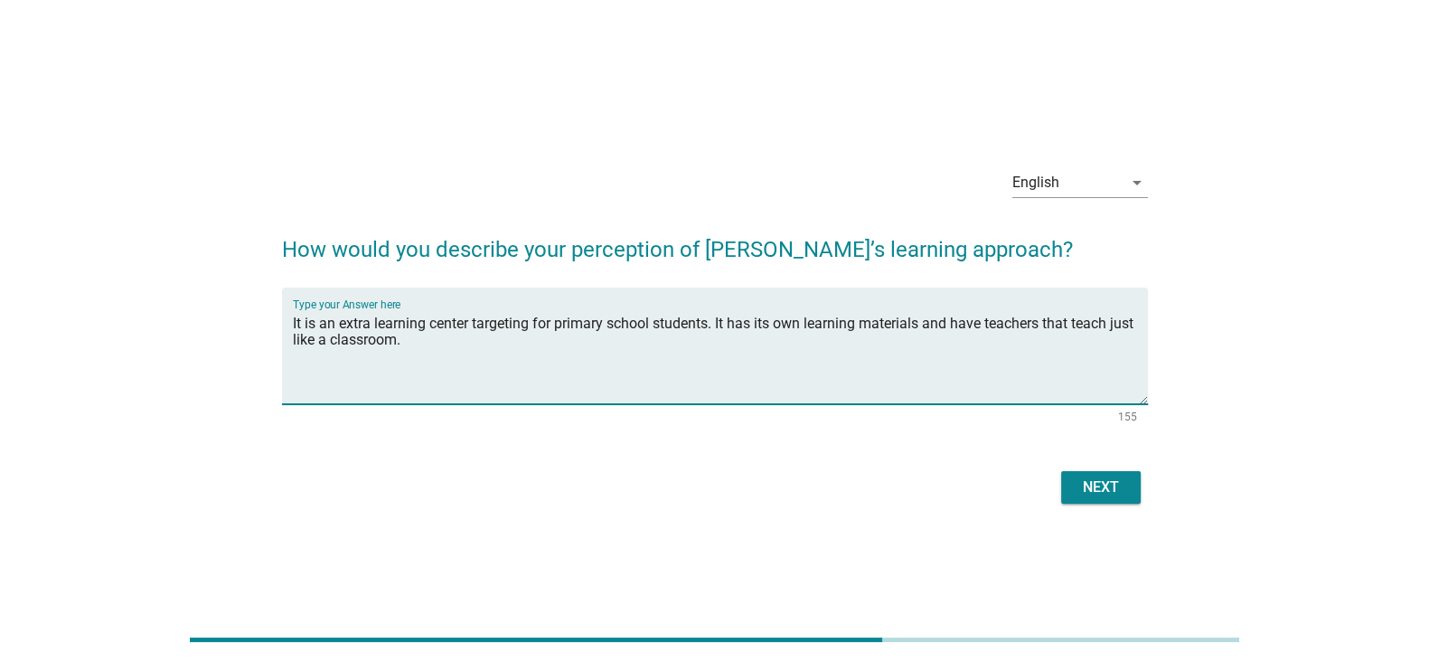
type textarea "It is an extra learning center targeting for primary school students. It has it…"
click at [1086, 474] on button "Next" at bounding box center [1101, 487] width 80 height 33
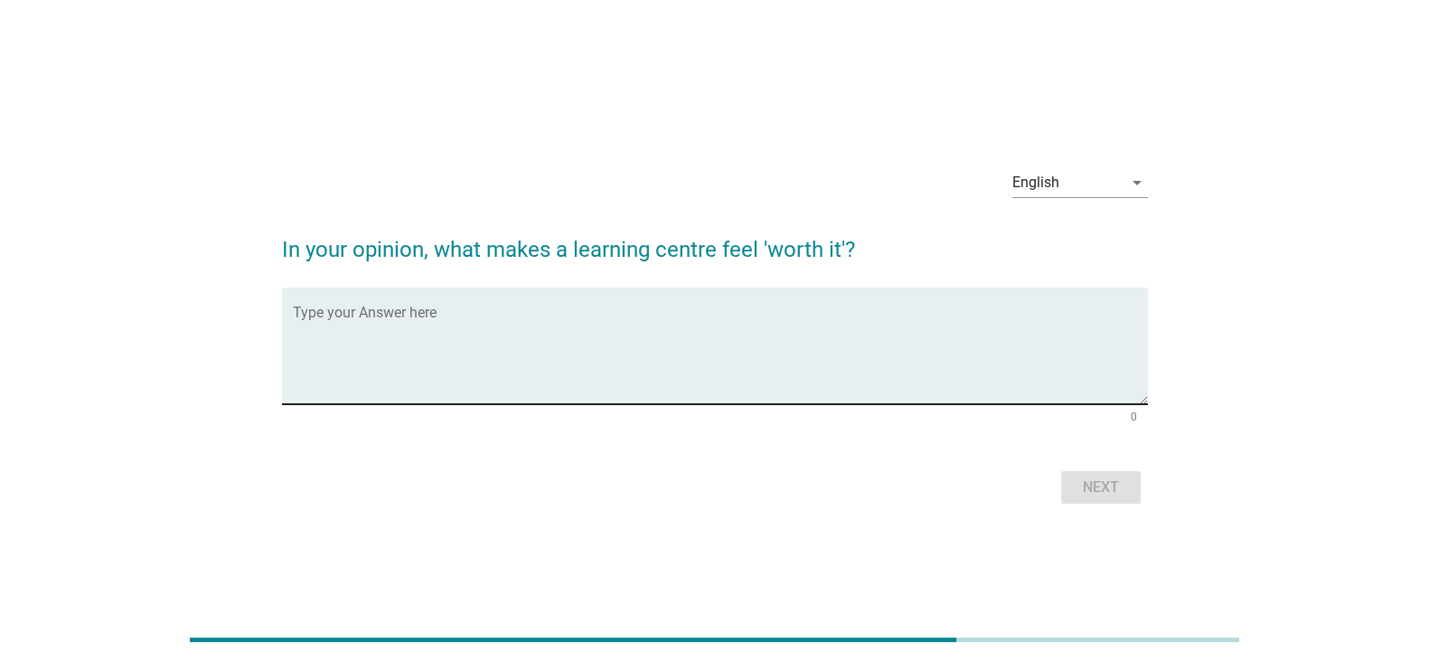
click at [822, 325] on textarea "Type your Answer here" at bounding box center [720, 356] width 855 height 95
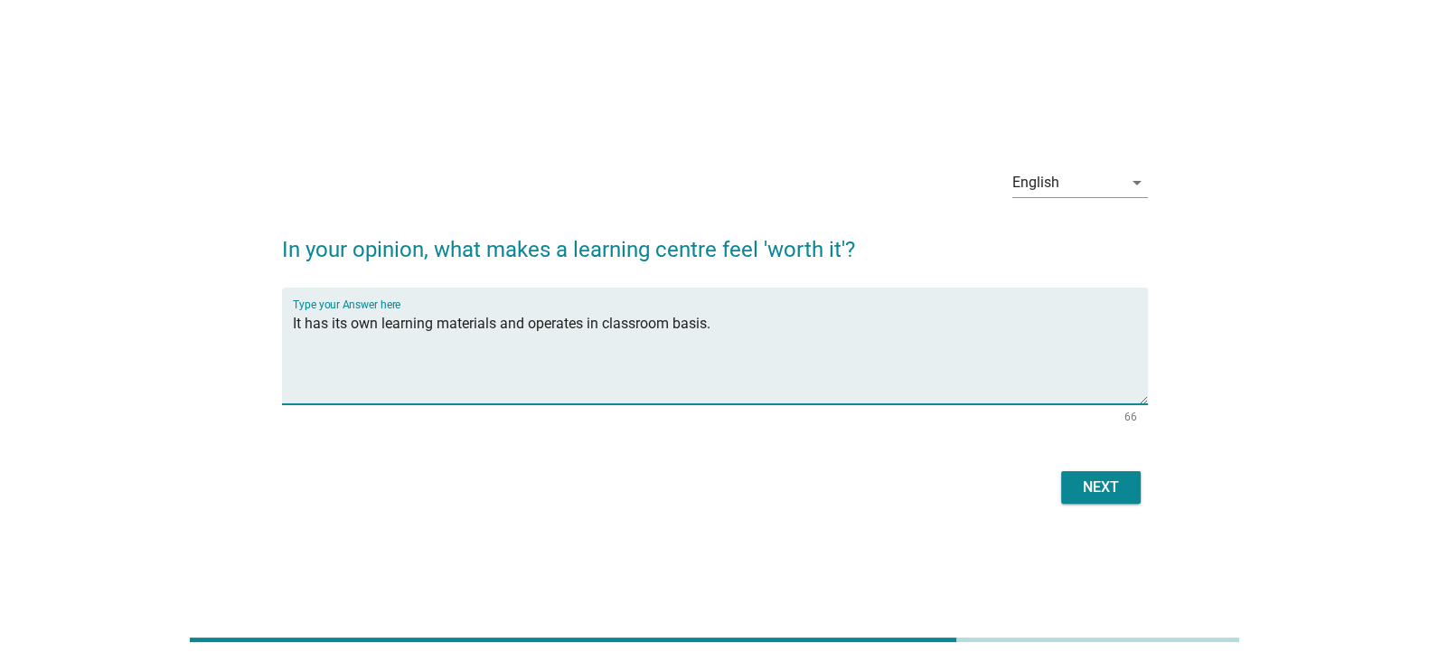
type textarea "It has its own learning materials and operates in classroom basis."
click at [1099, 502] on button "Next" at bounding box center [1101, 487] width 80 height 33
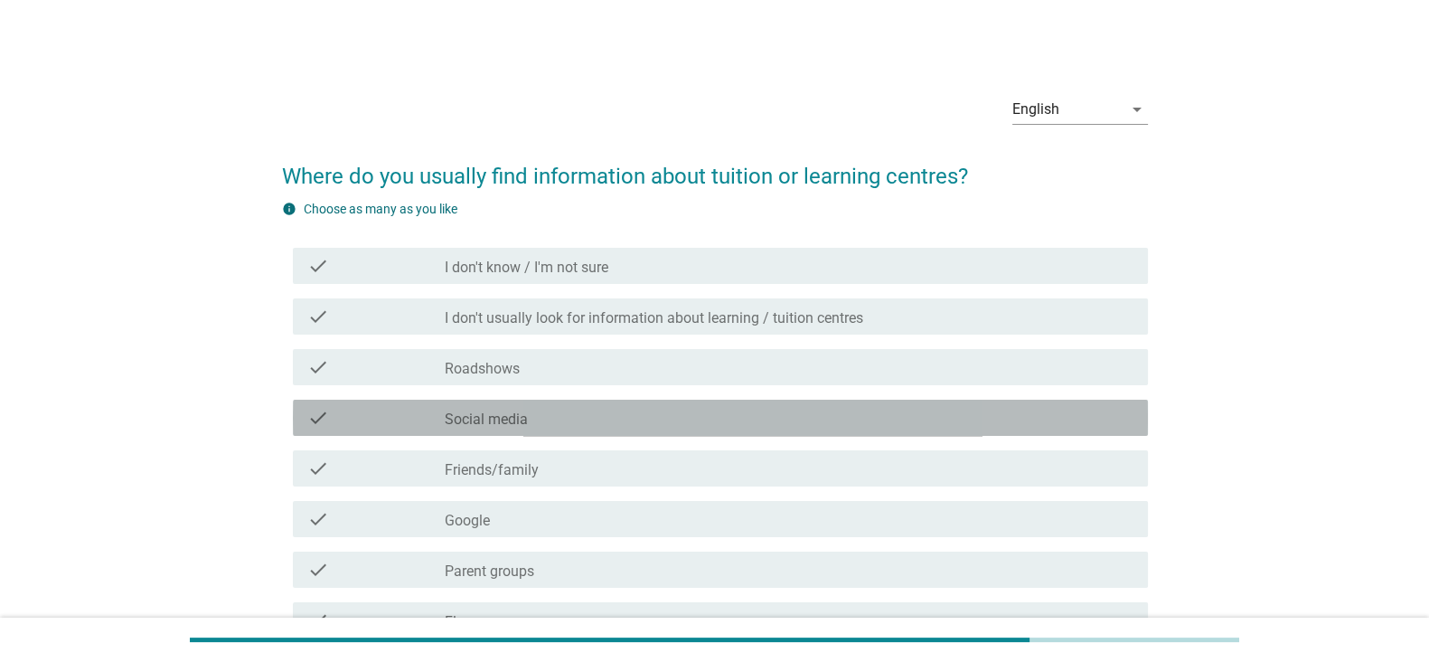
click at [748, 407] on div "check_box_outline_blank Social media" at bounding box center [789, 418] width 689 height 22
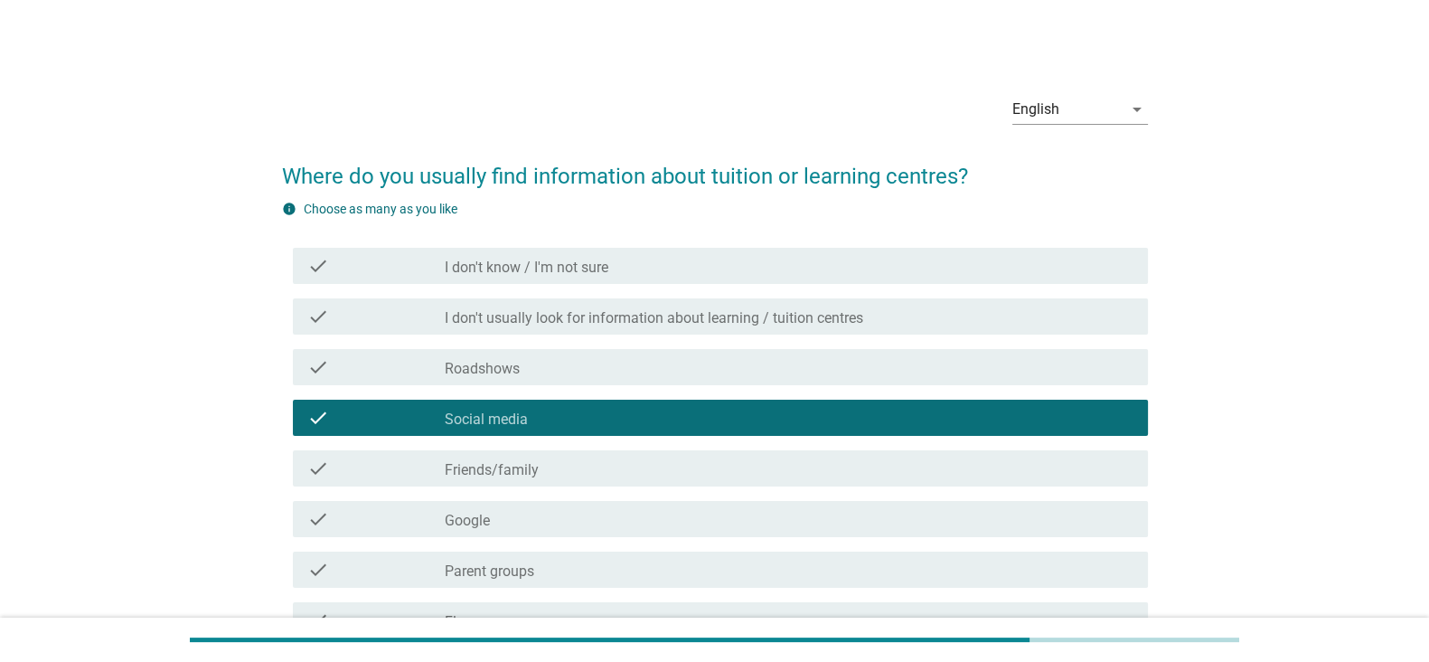
click at [705, 462] on div "check_box_outline_blank Friends/family" at bounding box center [789, 468] width 689 height 22
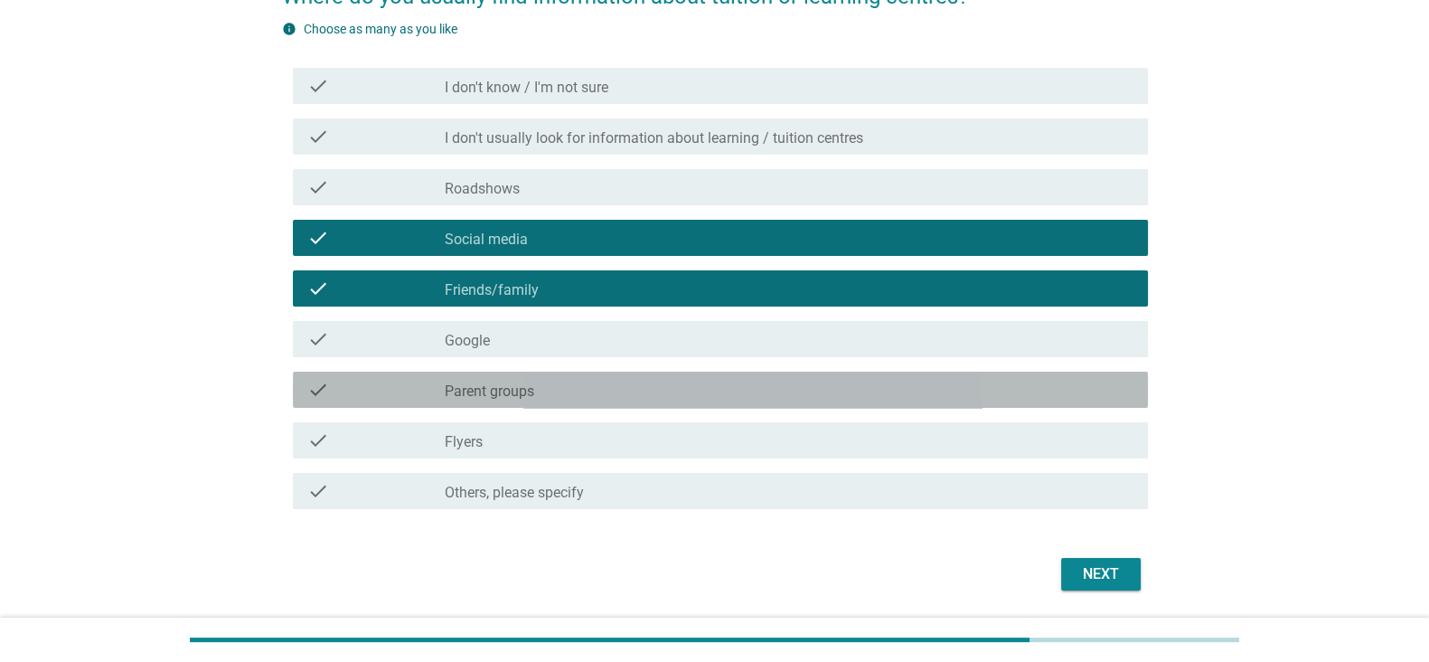
scroll to position [238, 0]
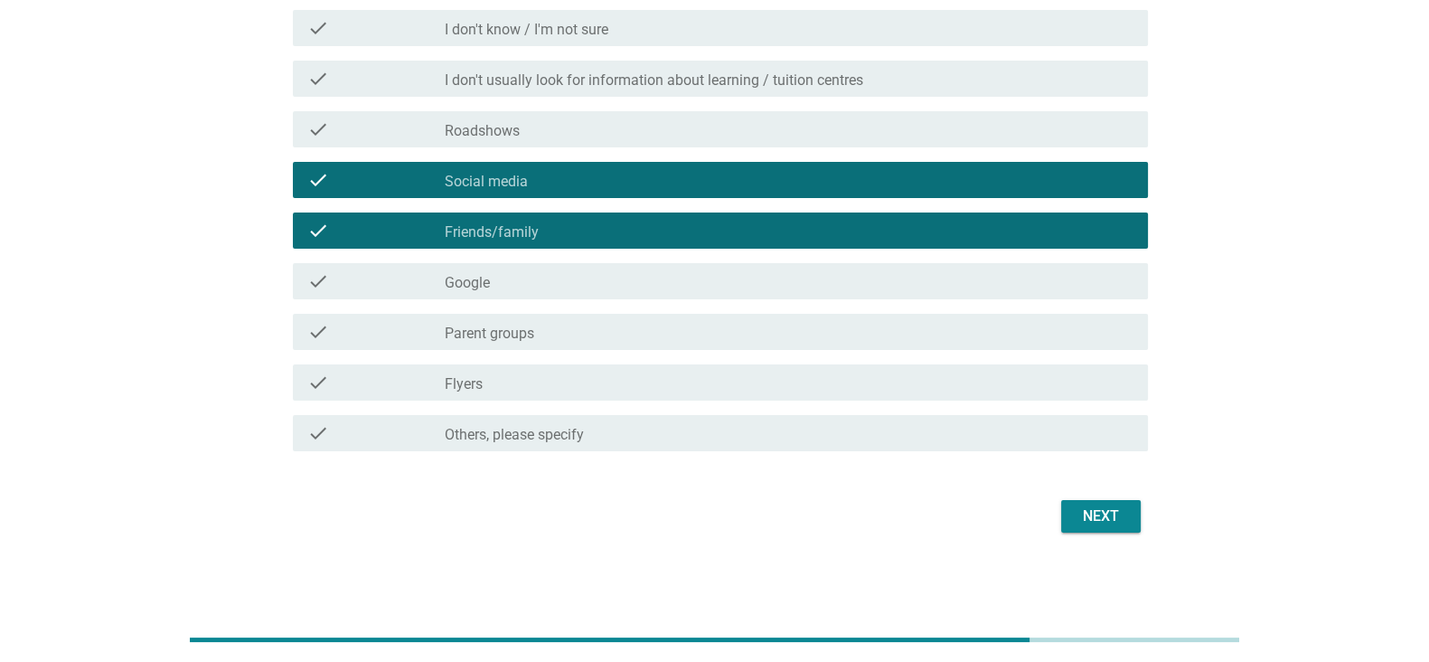
click at [801, 283] on div "check_box_outline_blank Google" at bounding box center [789, 281] width 689 height 22
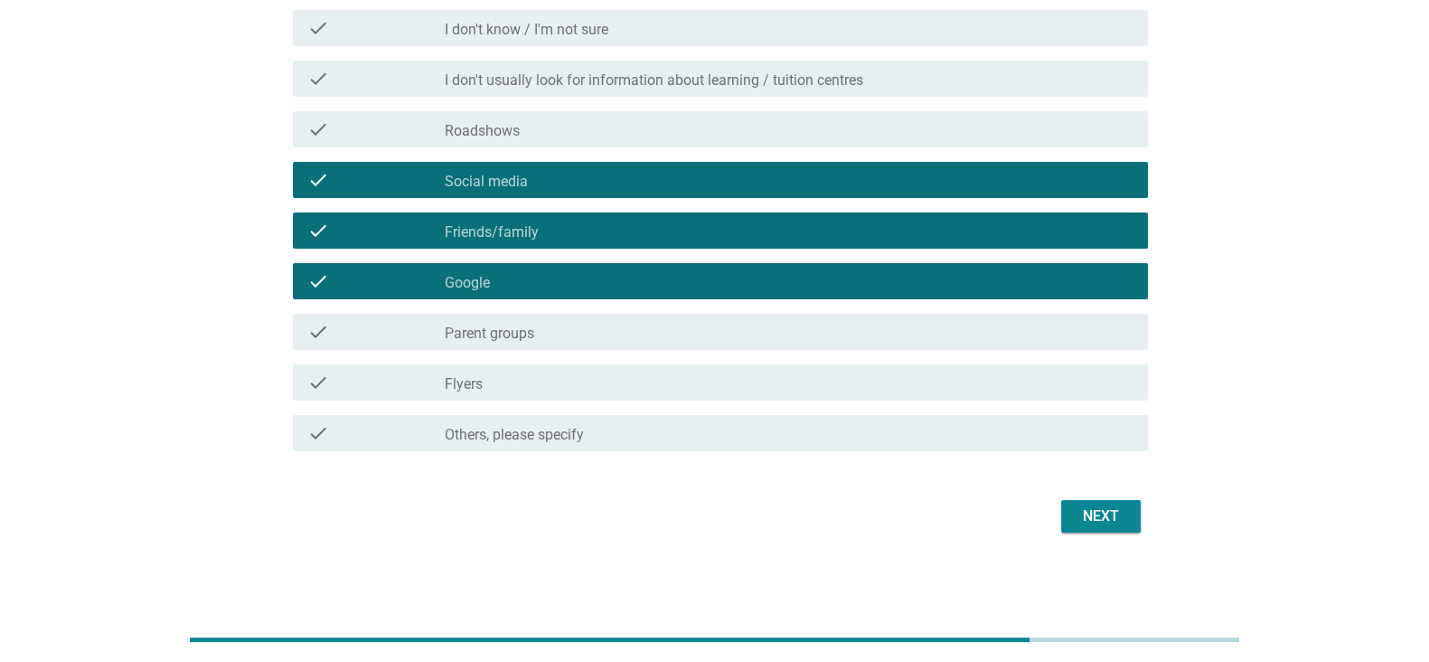
click at [831, 333] on div "check_box_outline_blank Parent groups" at bounding box center [789, 332] width 689 height 22
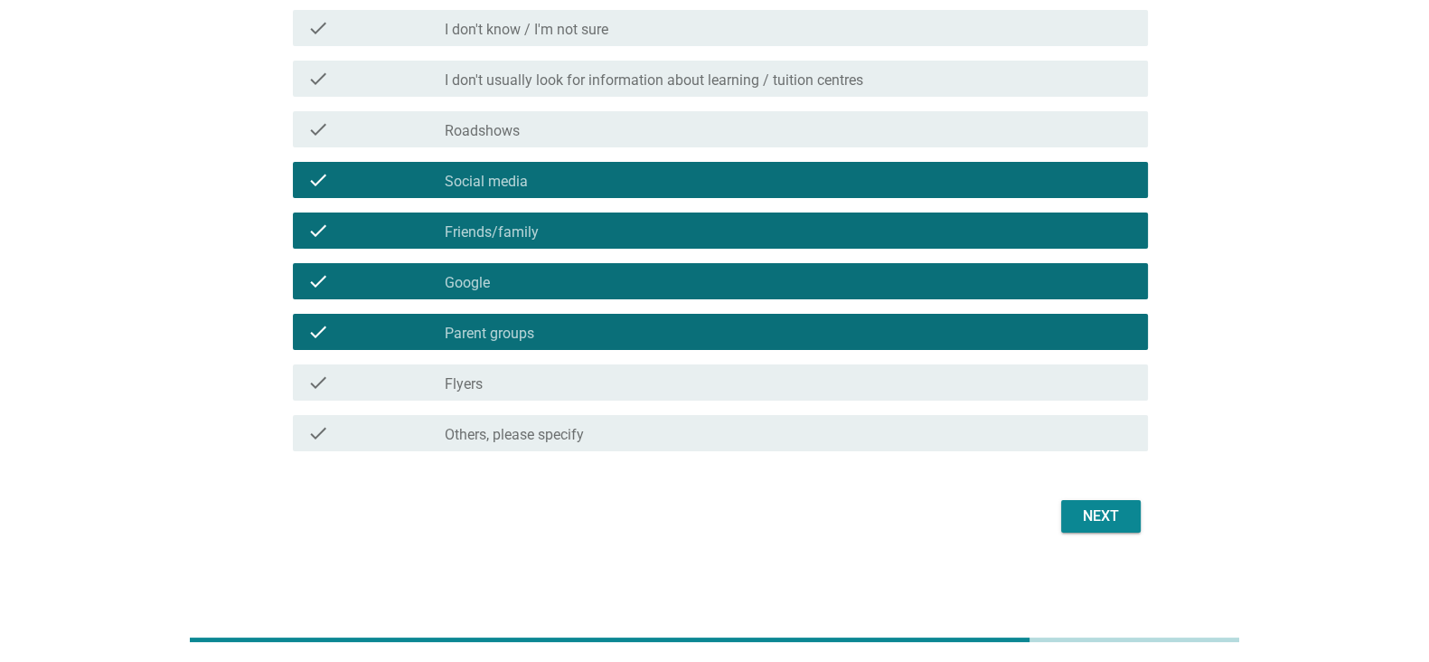
click at [1087, 509] on div "Next" at bounding box center [1100, 516] width 51 height 22
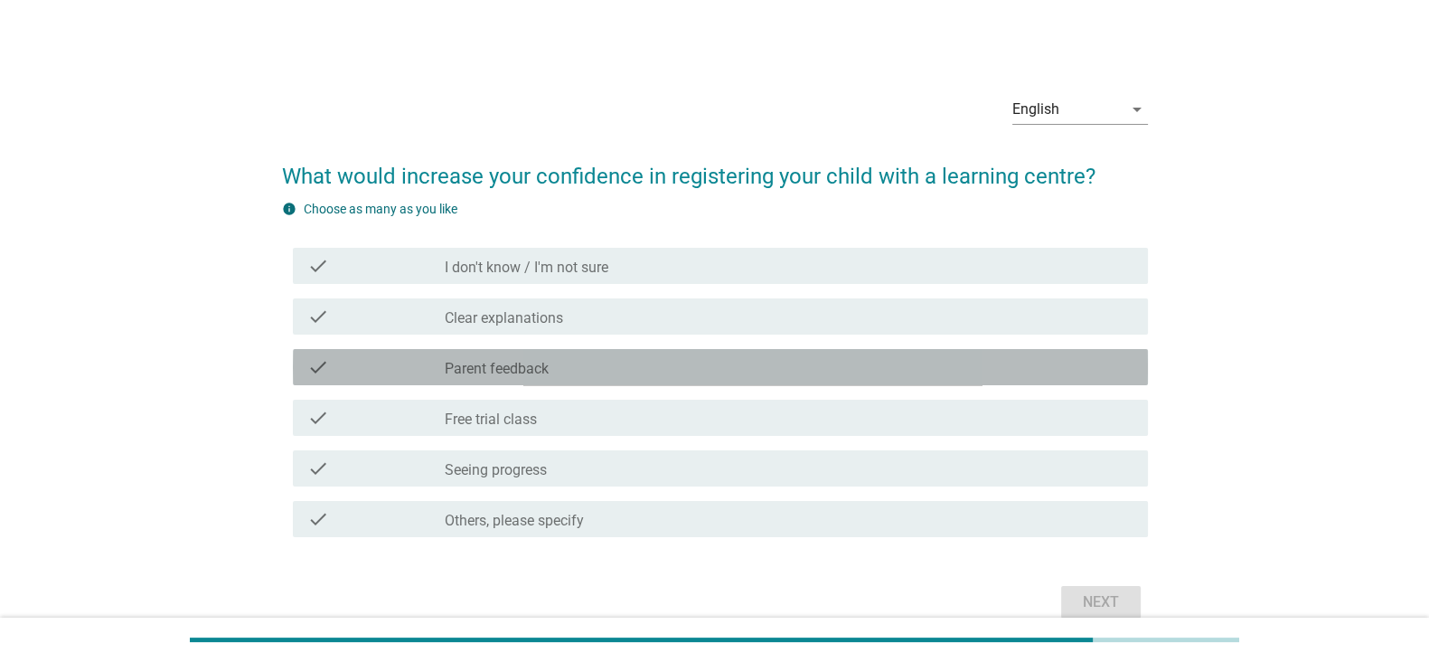
click at [874, 375] on div "check_box_outline_blank Parent feedback" at bounding box center [789, 367] width 689 height 22
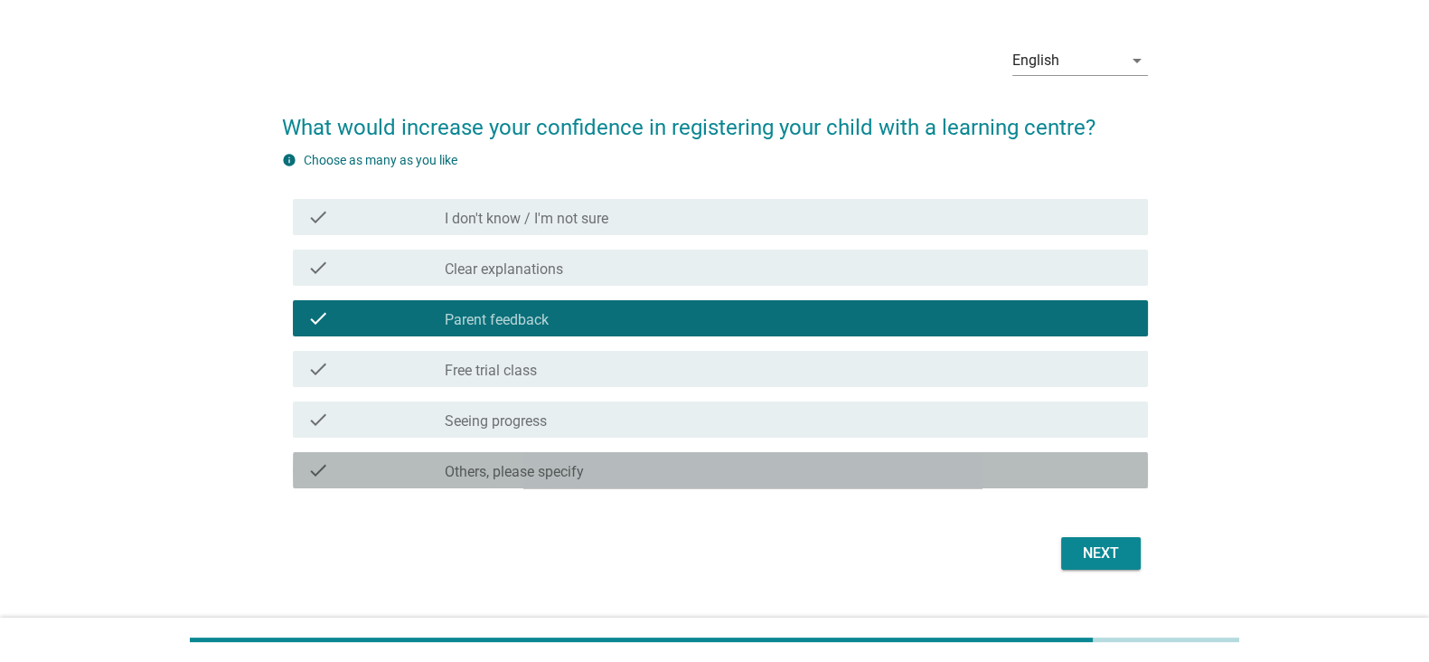
scroll to position [86, 0]
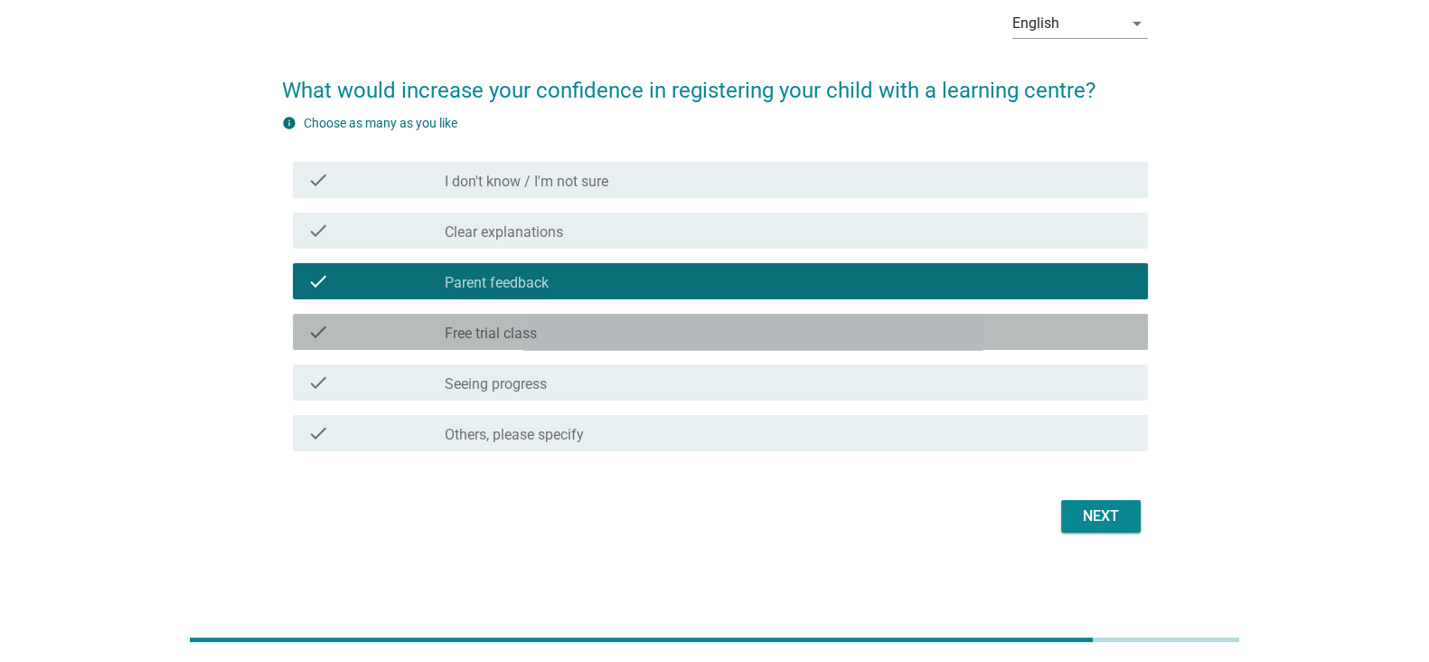
click at [887, 321] on div "check_box_outline_blank Free trial class" at bounding box center [789, 332] width 689 height 22
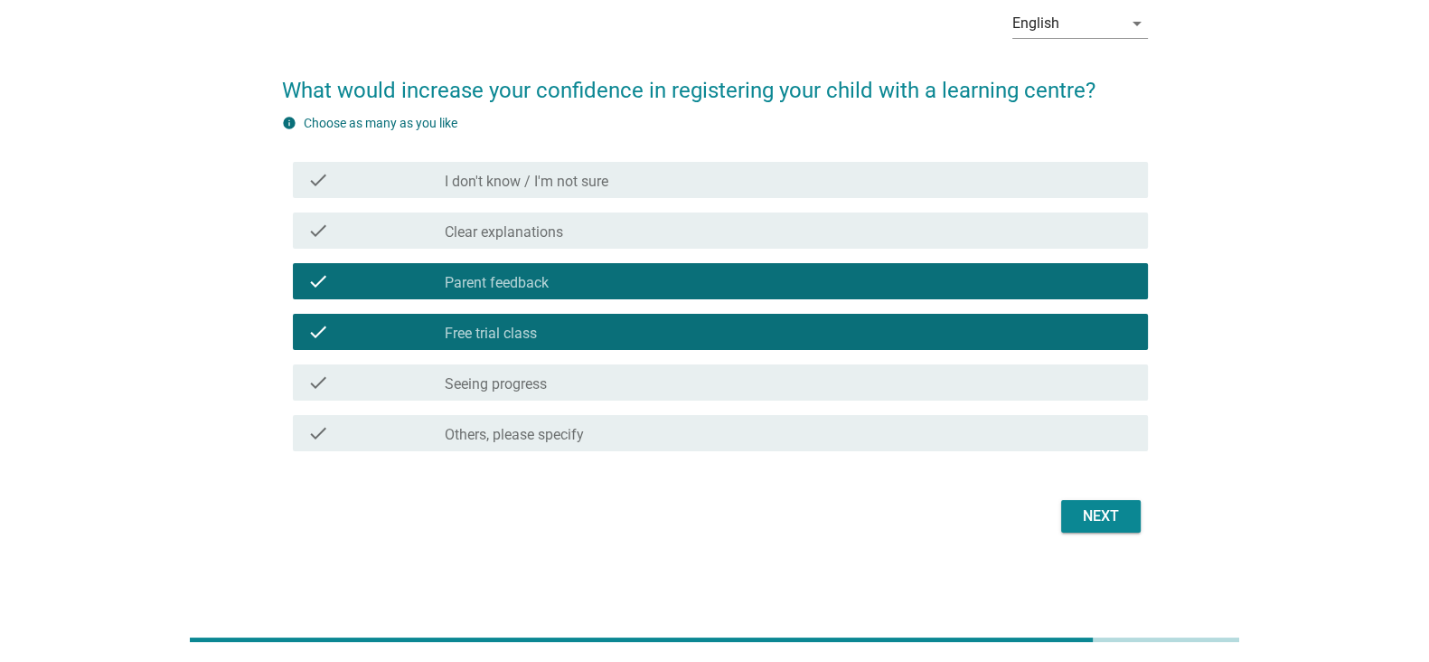
click at [1097, 520] on div "Next" at bounding box center [1100, 516] width 51 height 22
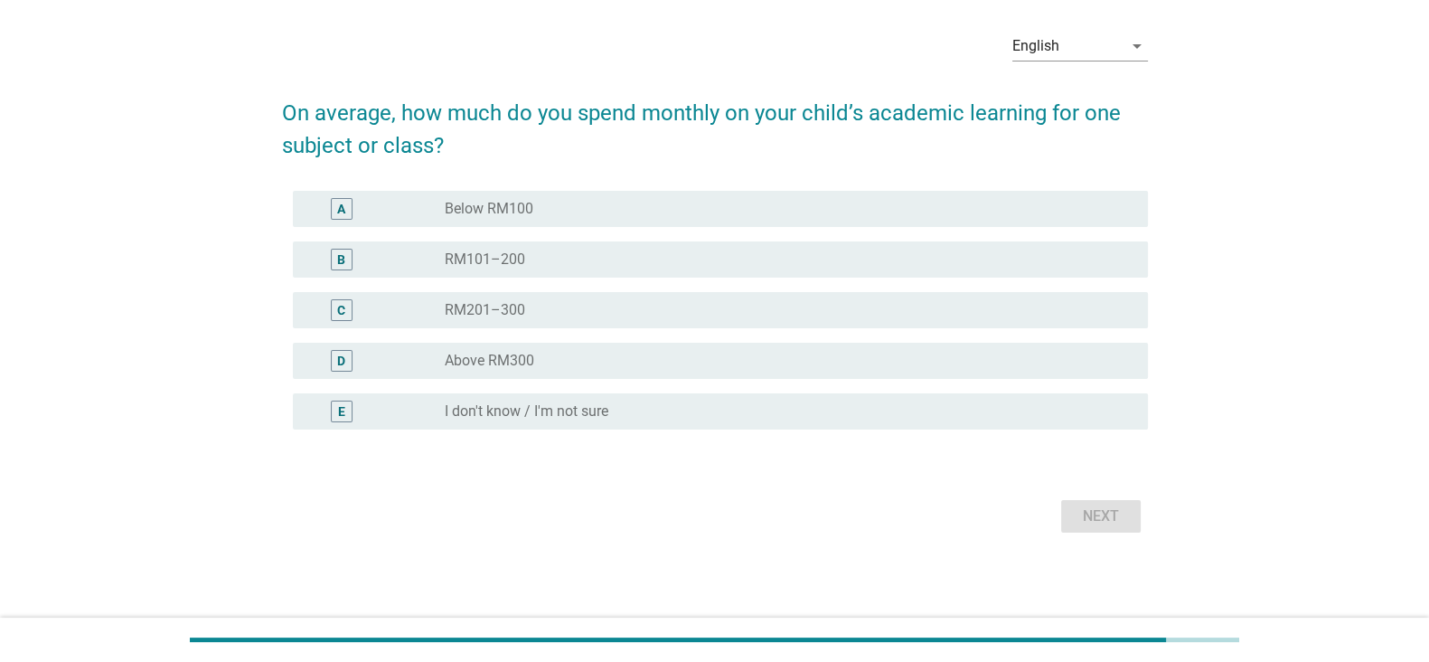
scroll to position [0, 0]
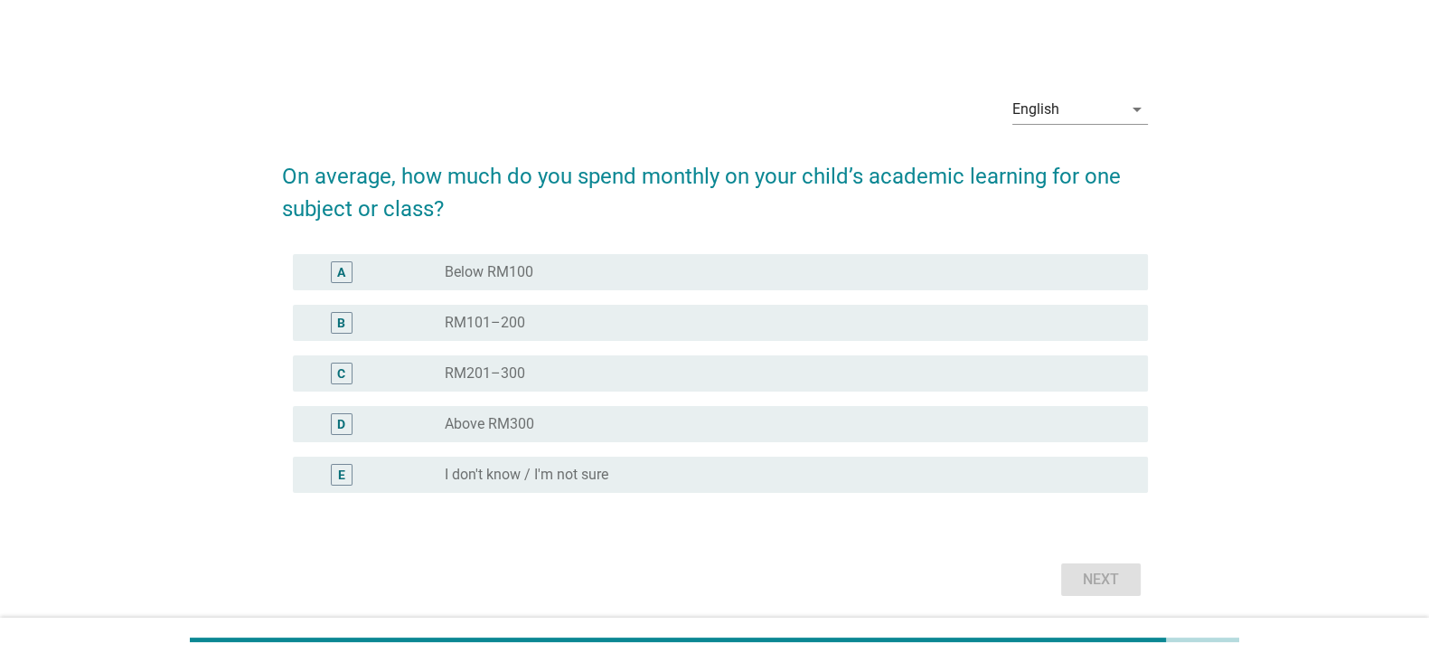
click at [399, 272] on div "A" at bounding box center [375, 272] width 137 height 22
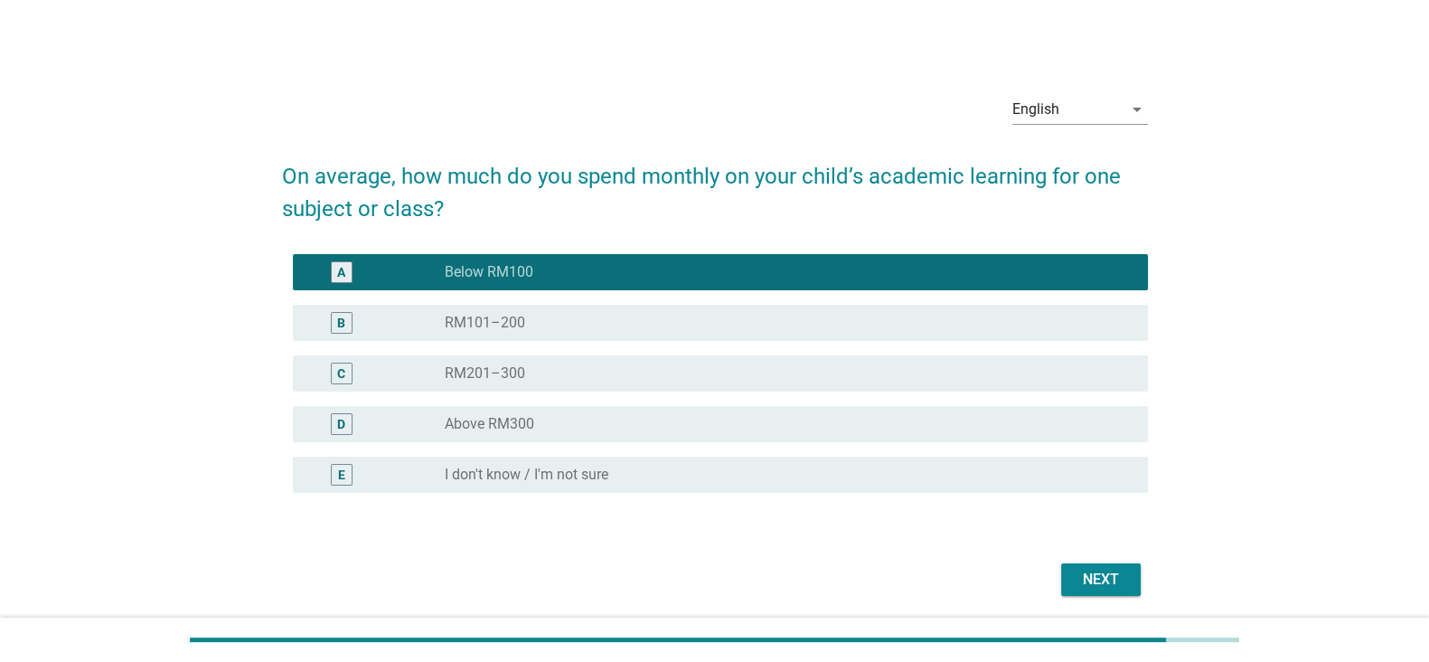
click at [1075, 569] on div "Next" at bounding box center [1100, 579] width 51 height 22
